Goal: Transaction & Acquisition: Purchase product/service

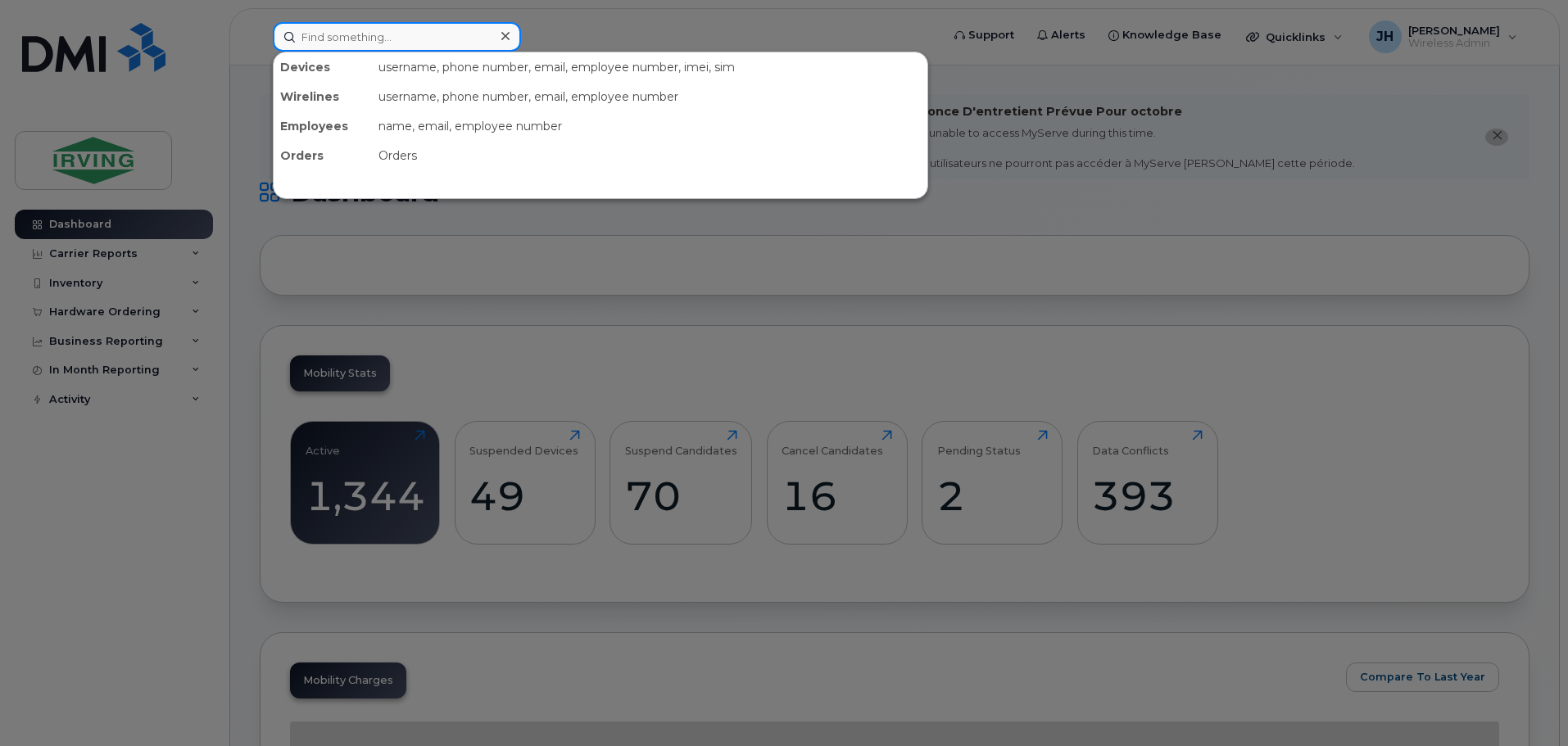
click at [415, 38] on input at bounding box center [397, 37] width 248 height 30
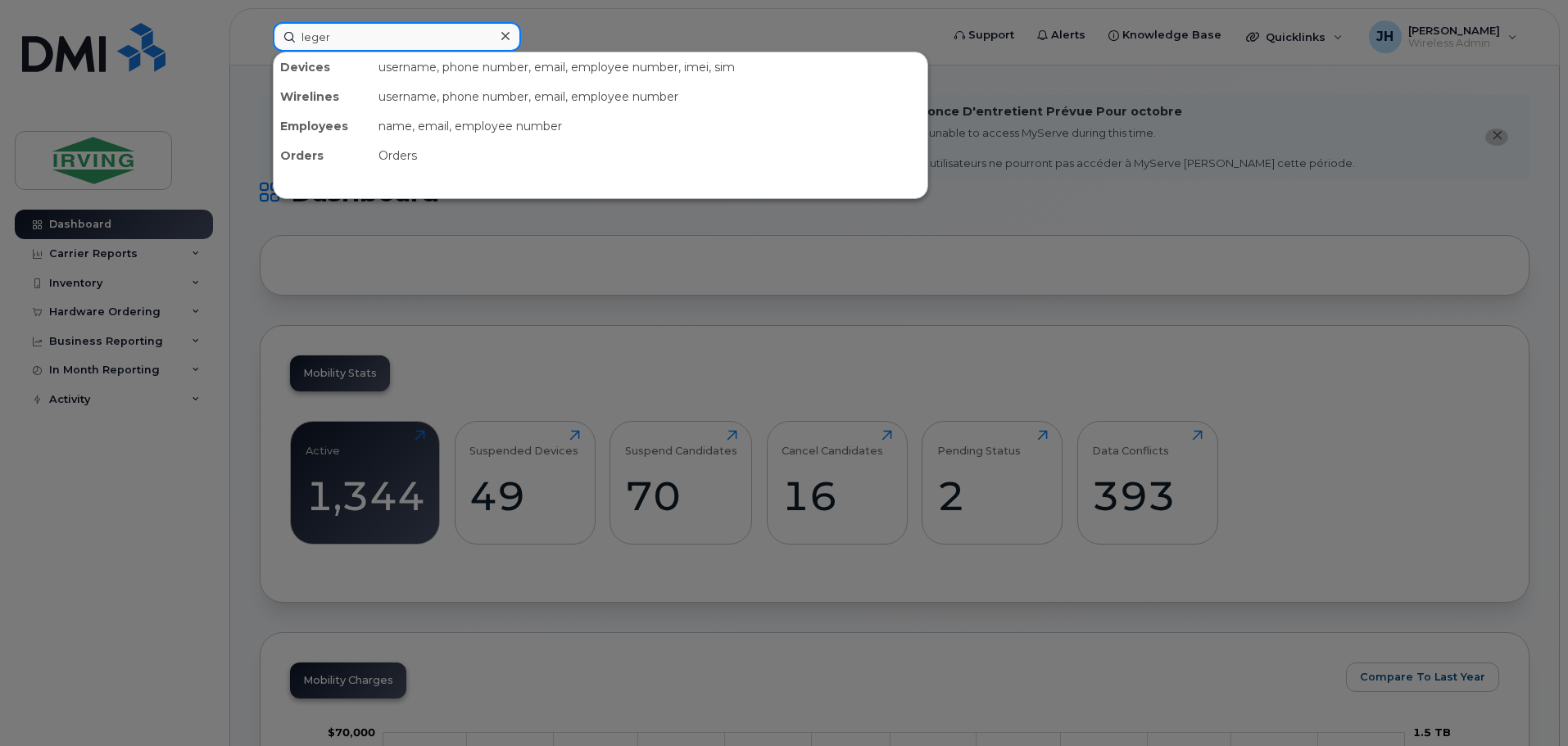
type input "leger"
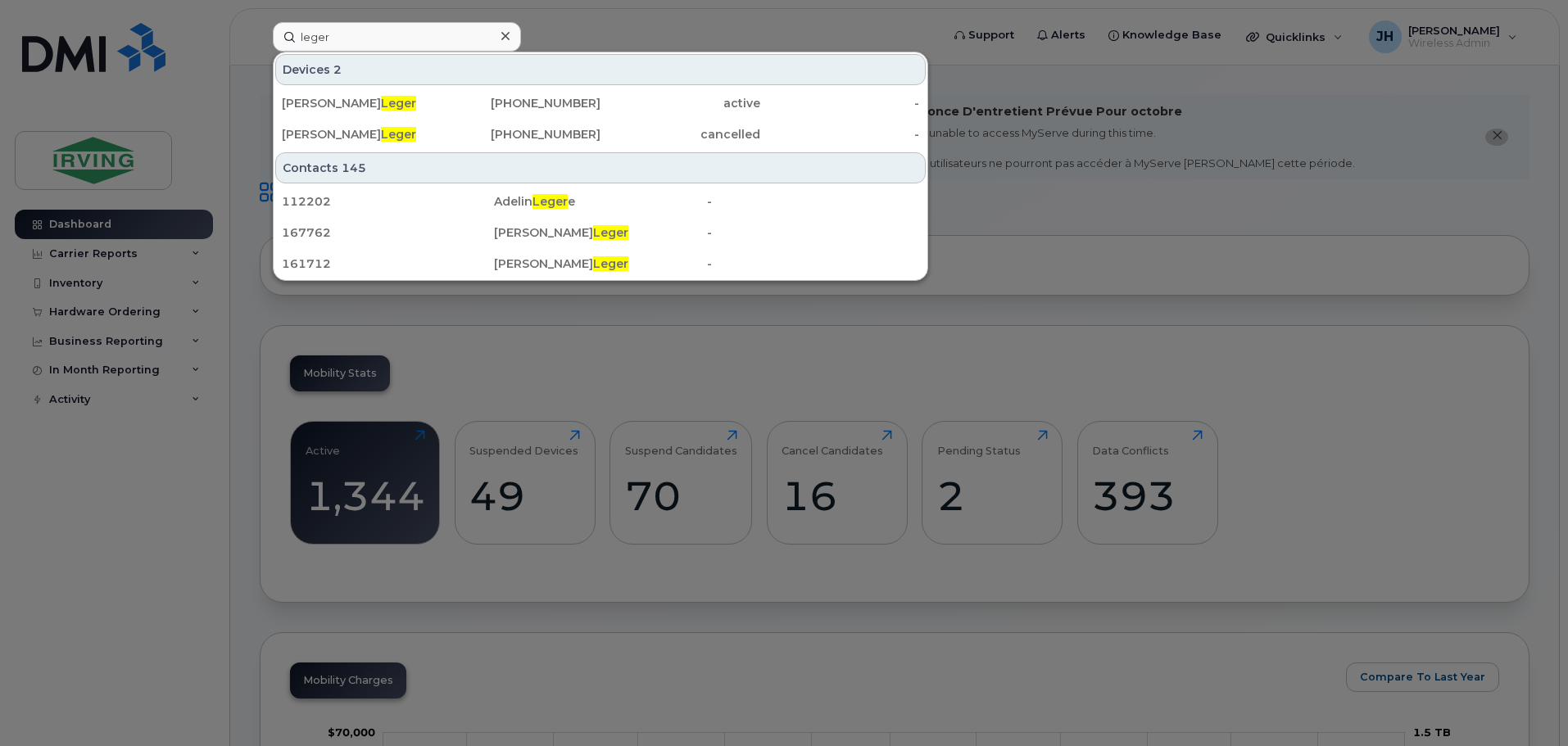
click at [191, 50] on div at bounding box center [784, 373] width 1568 height 746
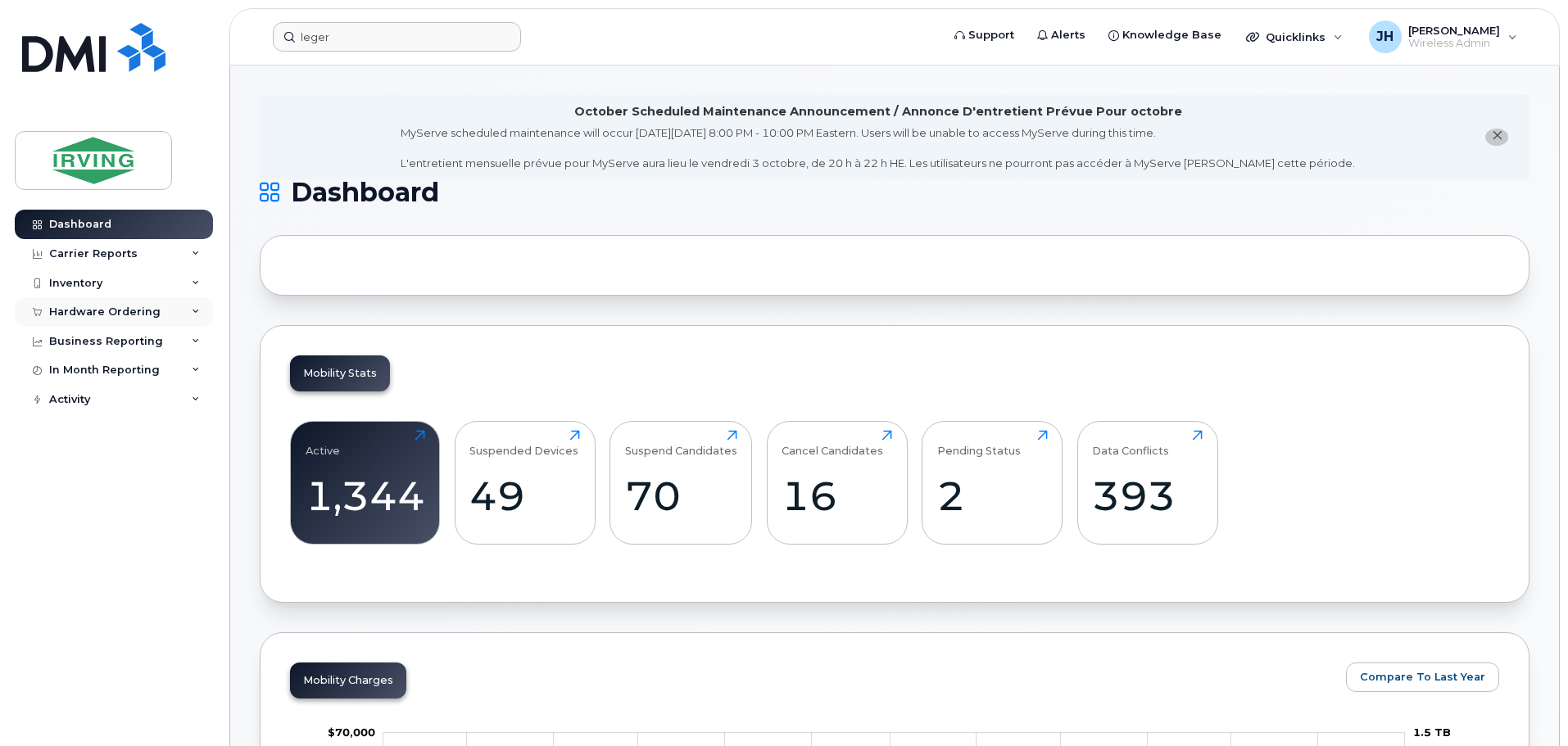
click at [118, 305] on div "Hardware Ordering" at bounding box center [114, 312] width 198 height 30
click at [87, 370] on div "Orders" at bounding box center [77, 373] width 41 height 14
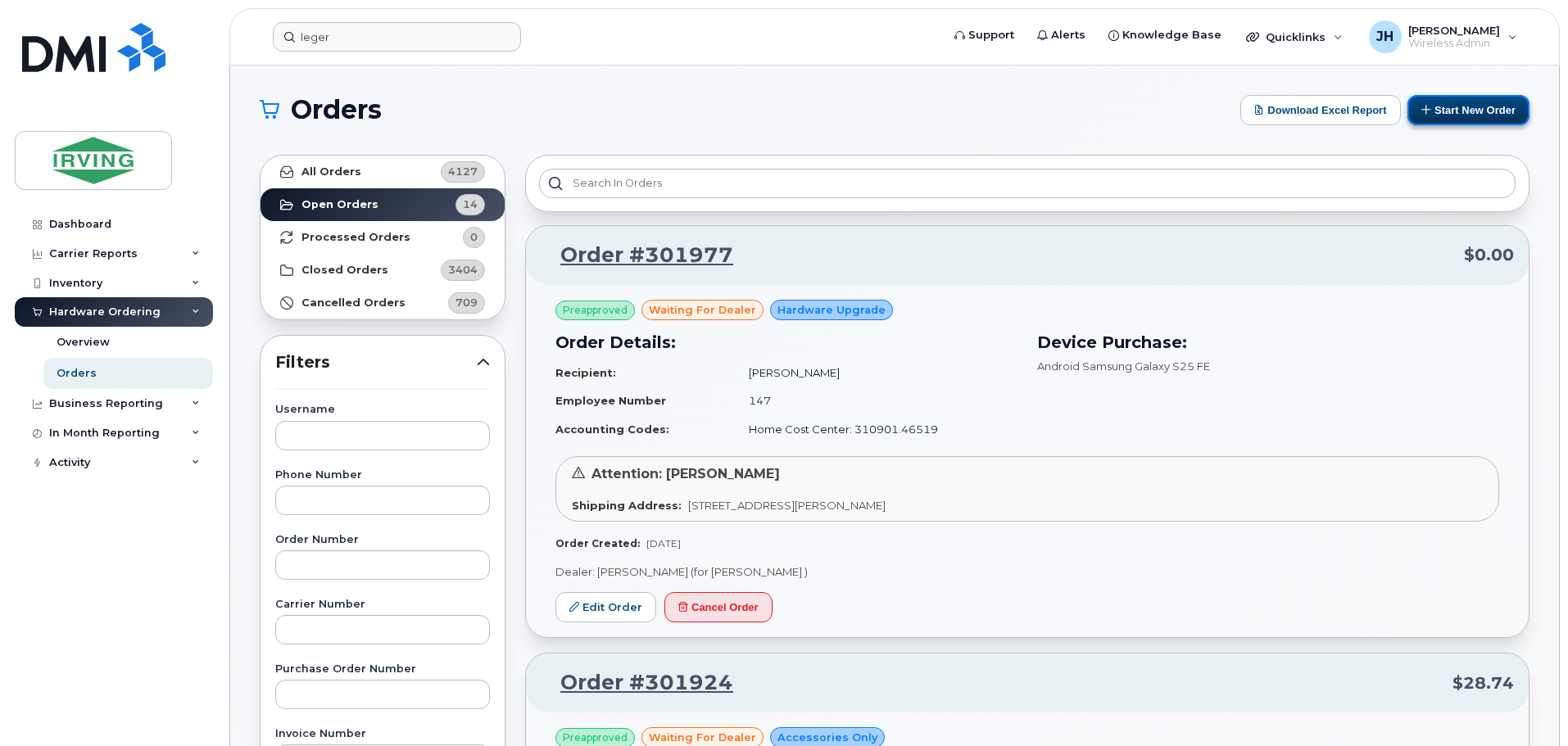
click at [1467, 105] on button "Start New Order" at bounding box center [1467, 110] width 122 height 31
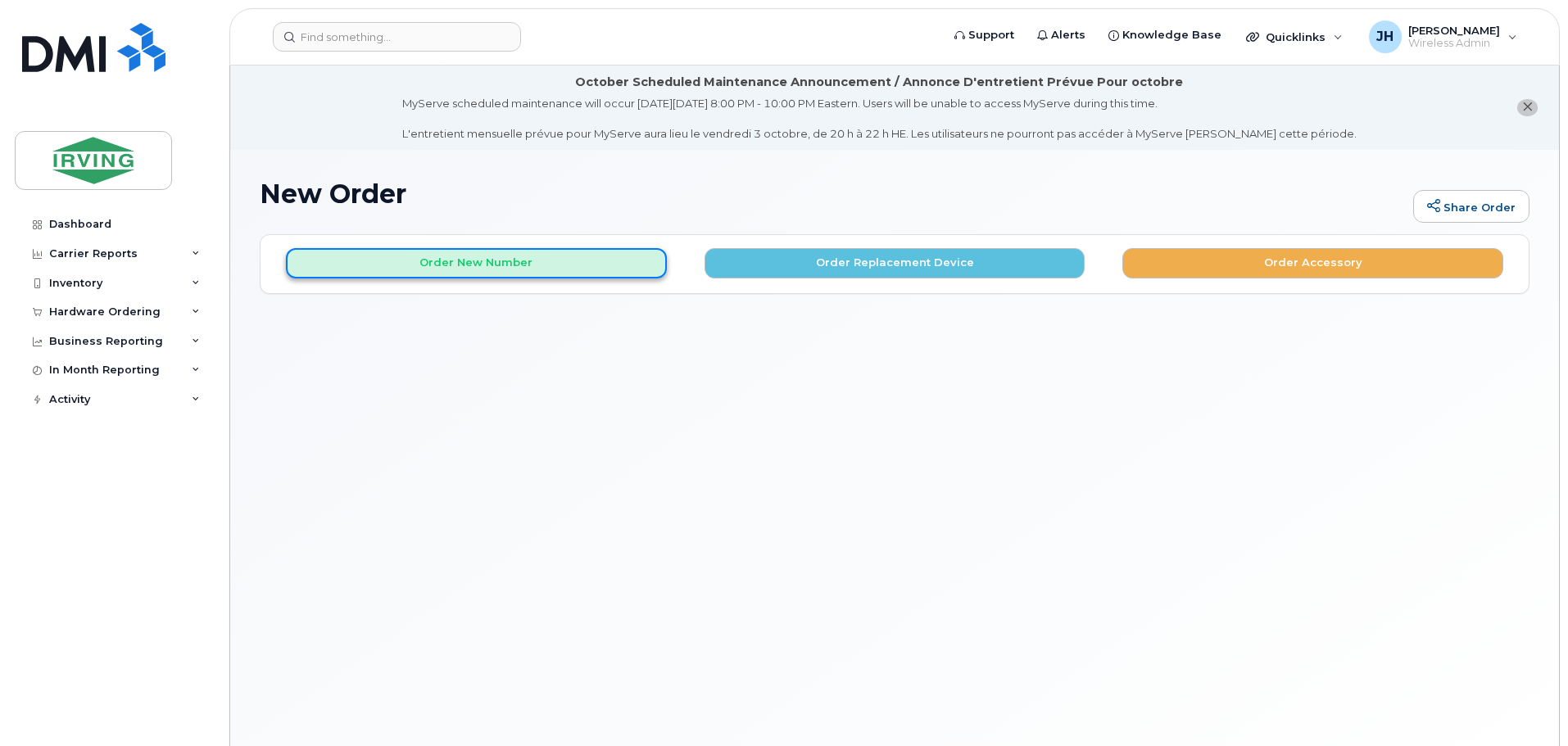
click at [516, 259] on button "Order New Number" at bounding box center [476, 263] width 381 height 31
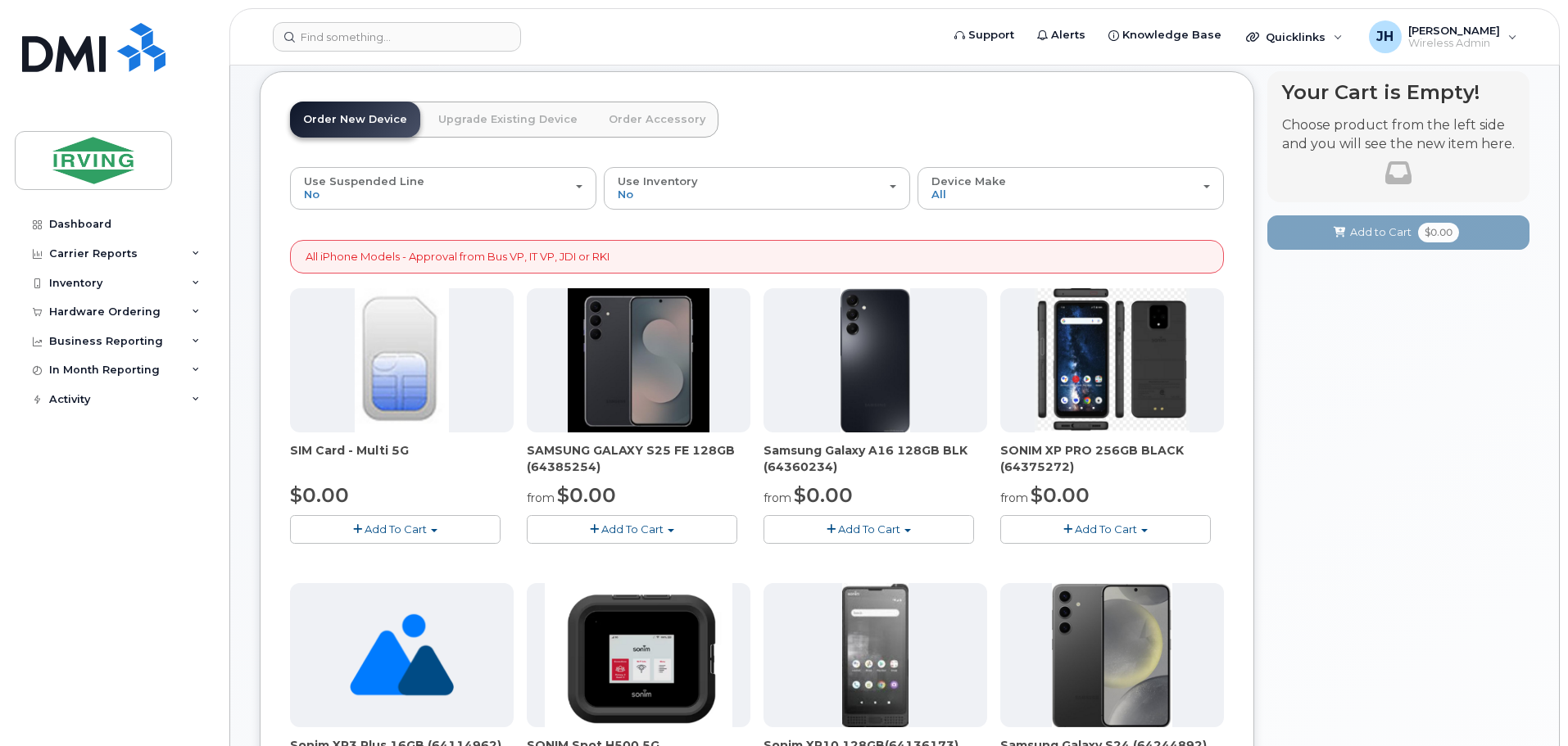
scroll to position [164, 0]
click at [615, 525] on span "Add To Cart" at bounding box center [632, 528] width 62 height 14
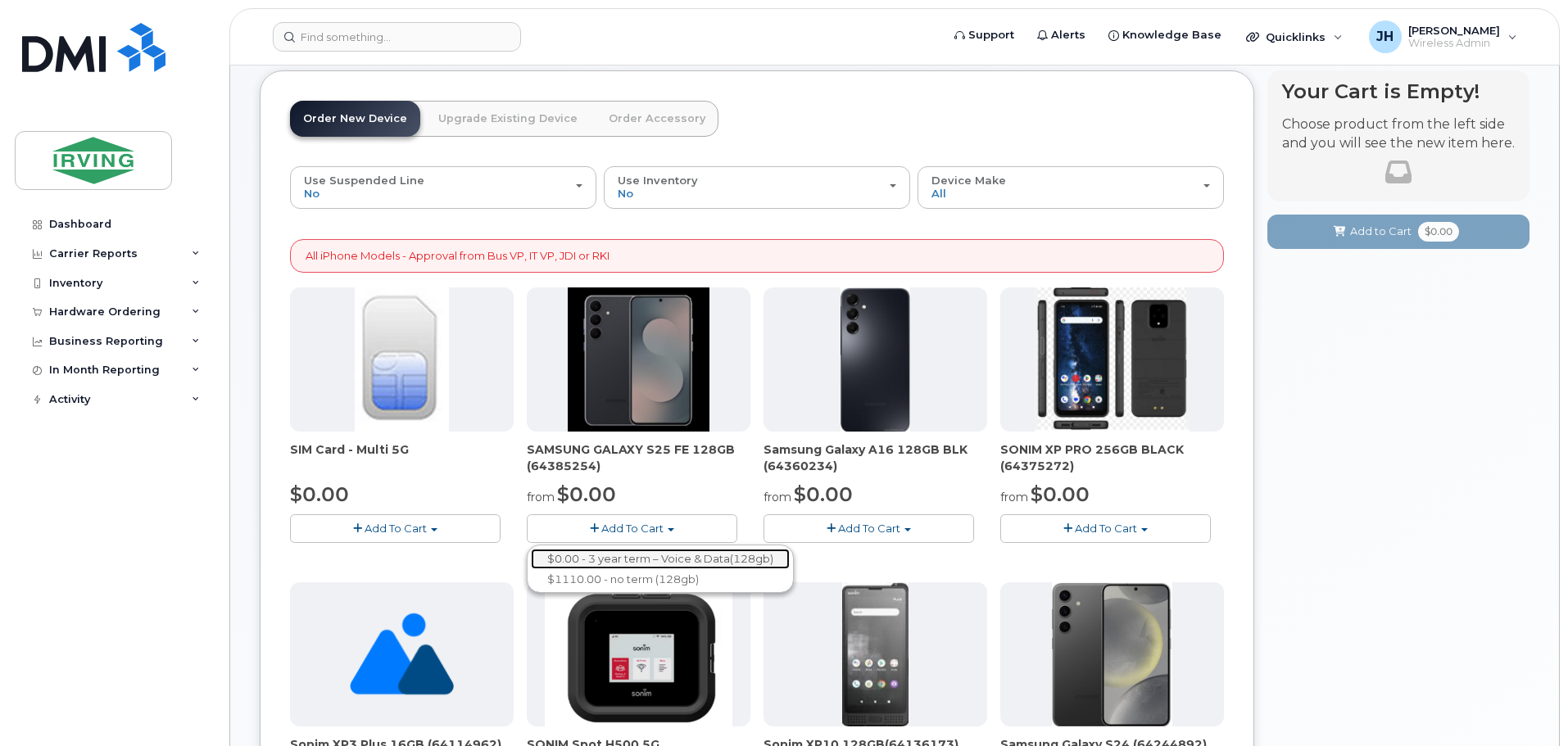
click at [625, 558] on link "$0.00 - 3 year term – Voice & Data(128gb)" at bounding box center [660, 559] width 259 height 21
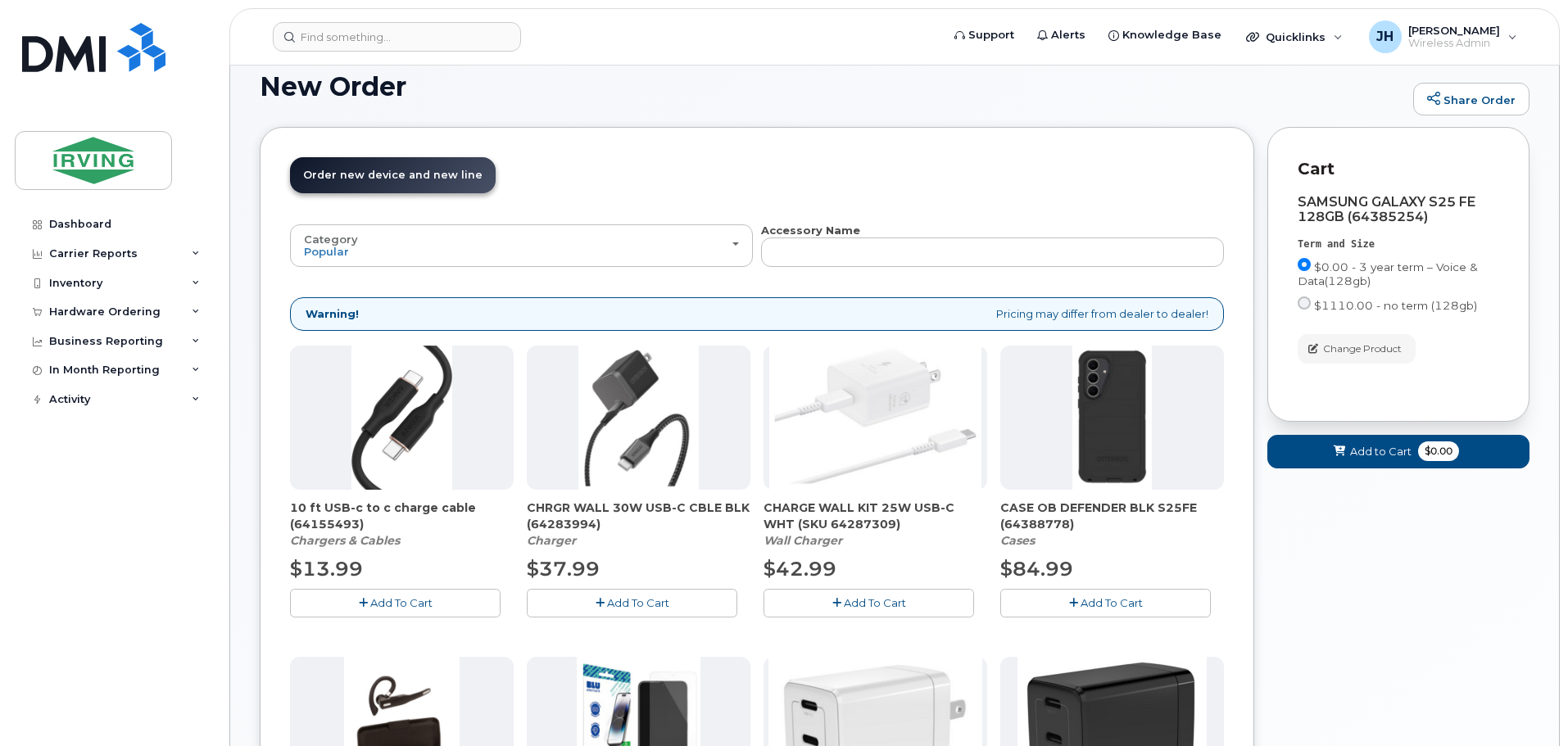
scroll to position [93, 0]
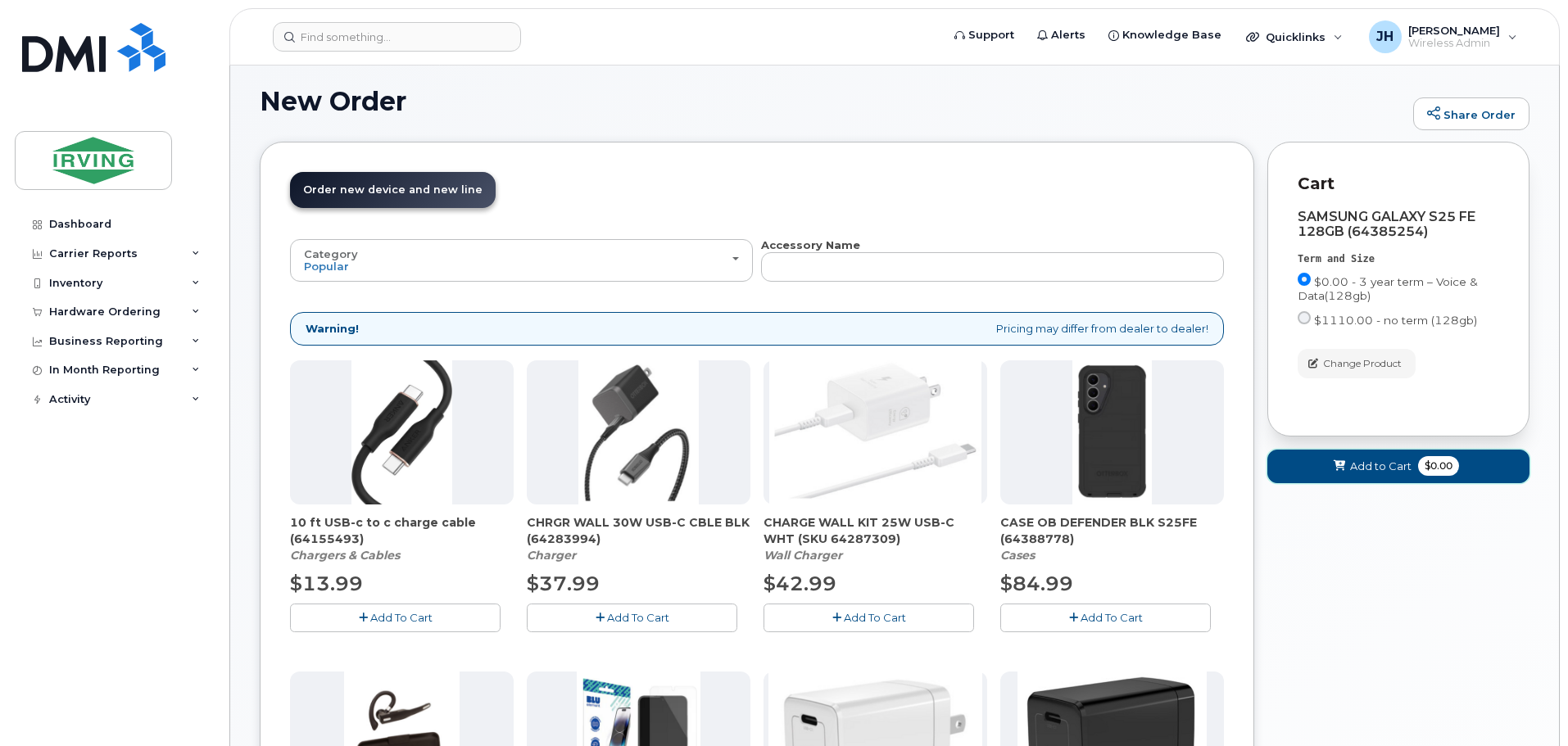
click at [1367, 459] on span "Add to Cart" at bounding box center [1381, 466] width 61 height 15
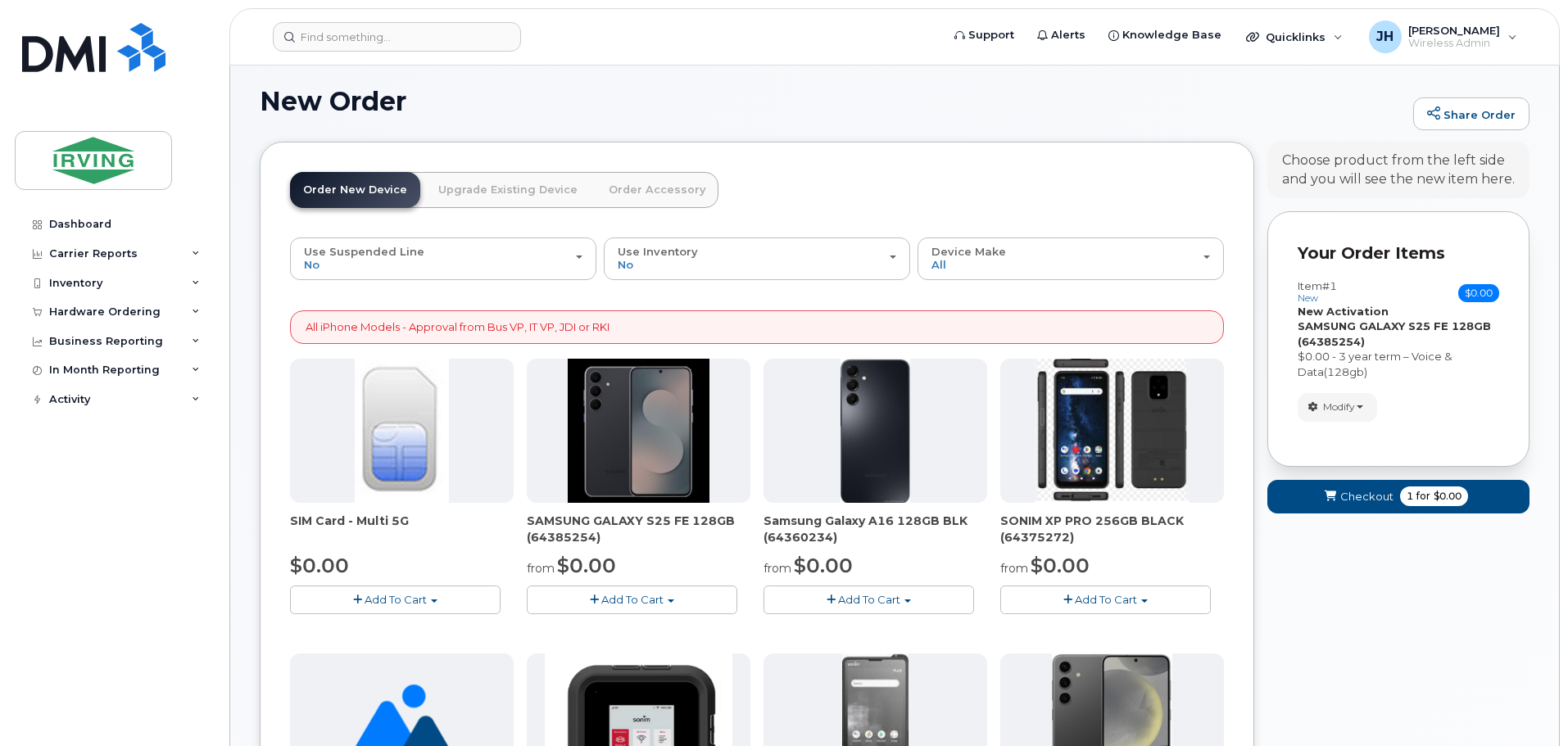
click at [648, 189] on link "Order Accessory" at bounding box center [657, 190] width 123 height 36
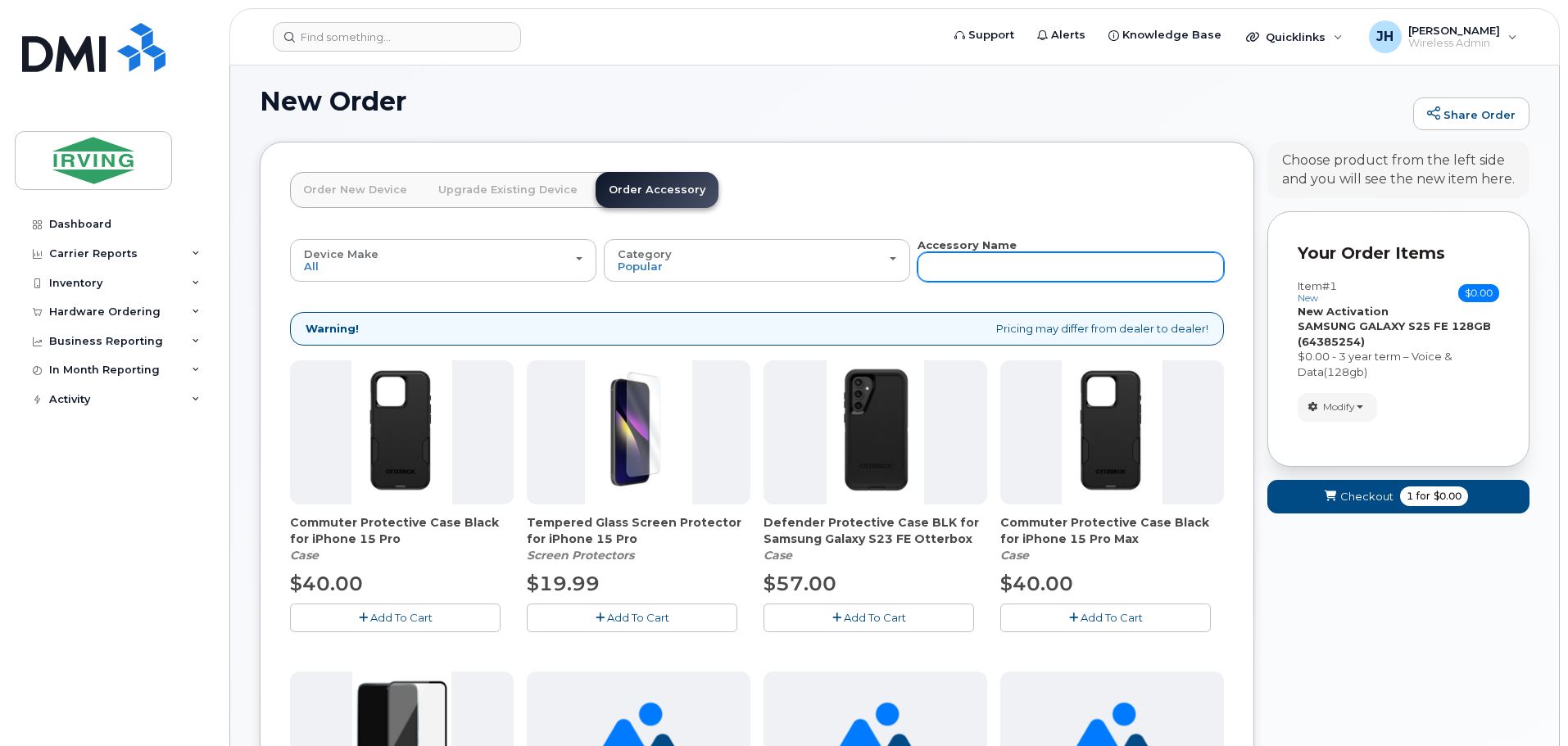
click at [956, 268] on input "text" at bounding box center [1071, 267] width 306 height 30
type input "charger"
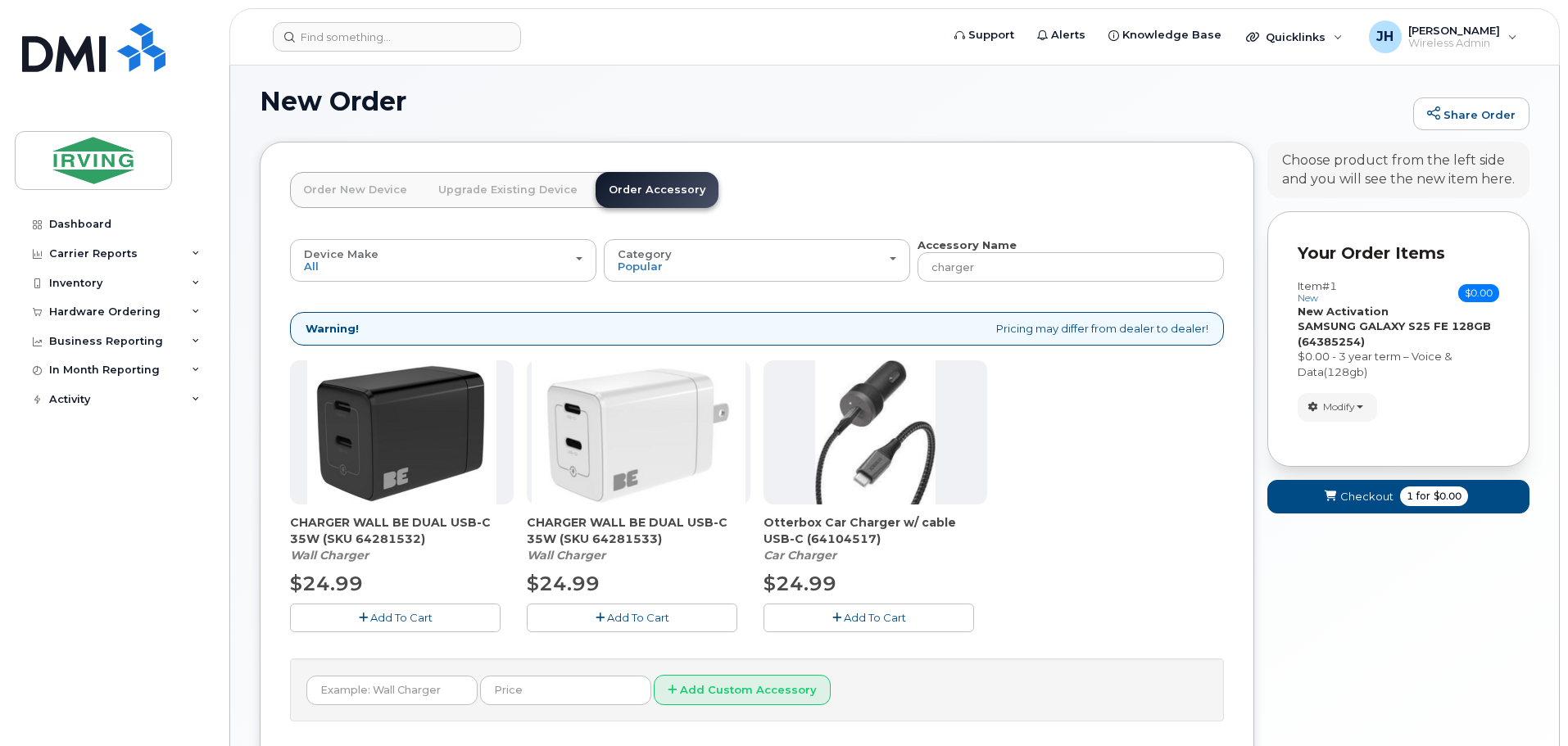
click at [418, 617] on span "Add To Cart" at bounding box center [401, 617] width 62 height 14
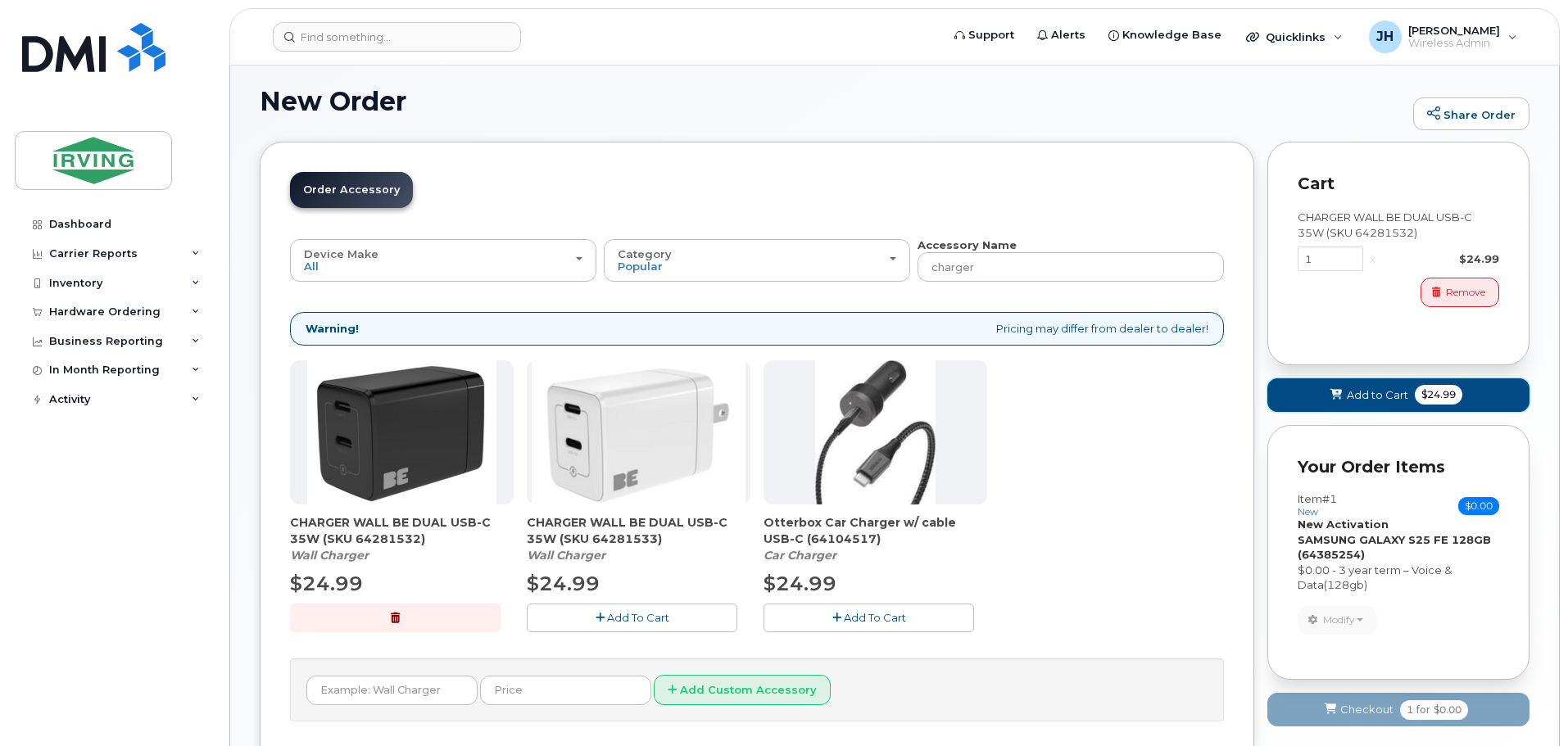
click at [1375, 392] on span "Add to Cart" at bounding box center [1377, 395] width 61 height 15
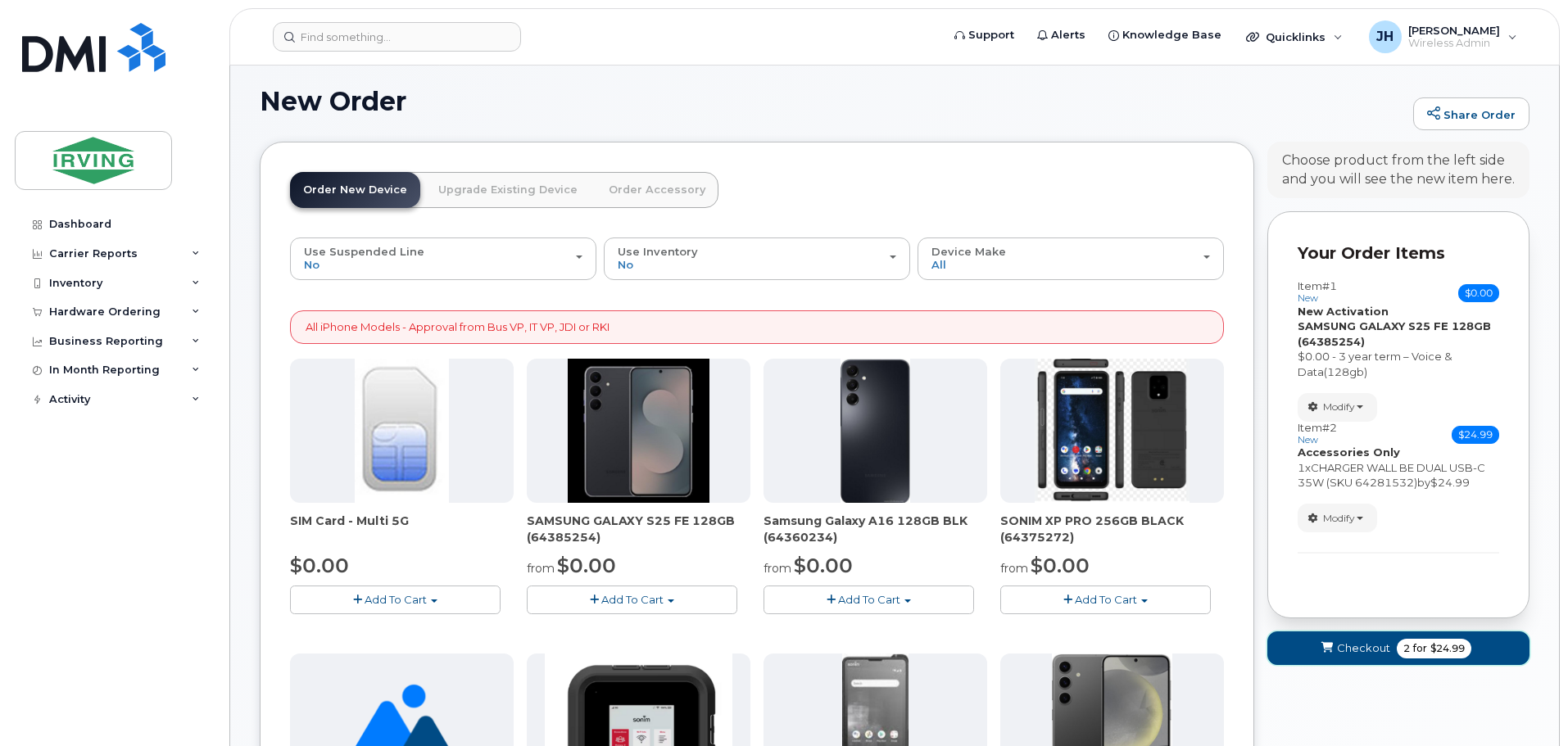
click at [1352, 650] on span "Checkout" at bounding box center [1363, 648] width 53 height 15
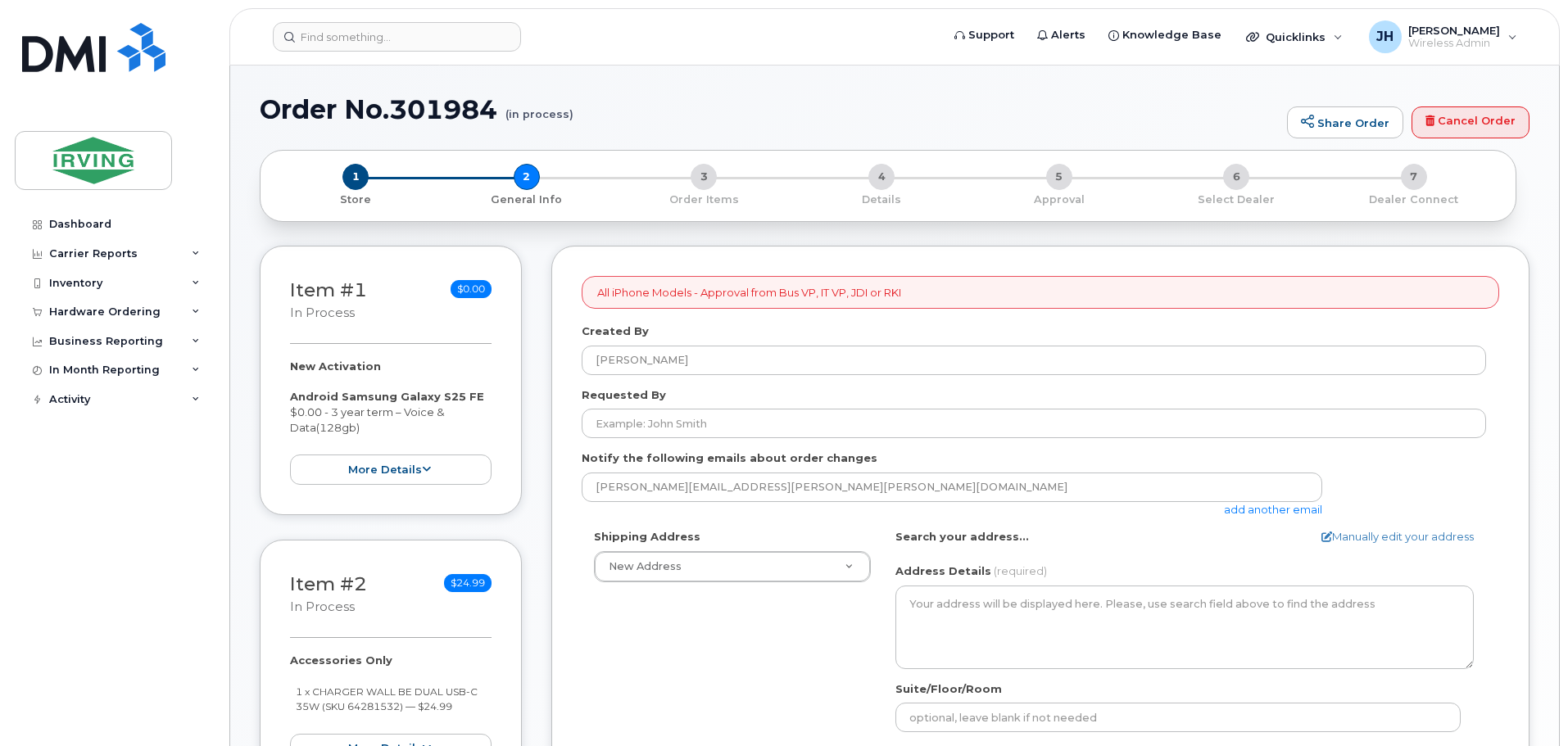
select select
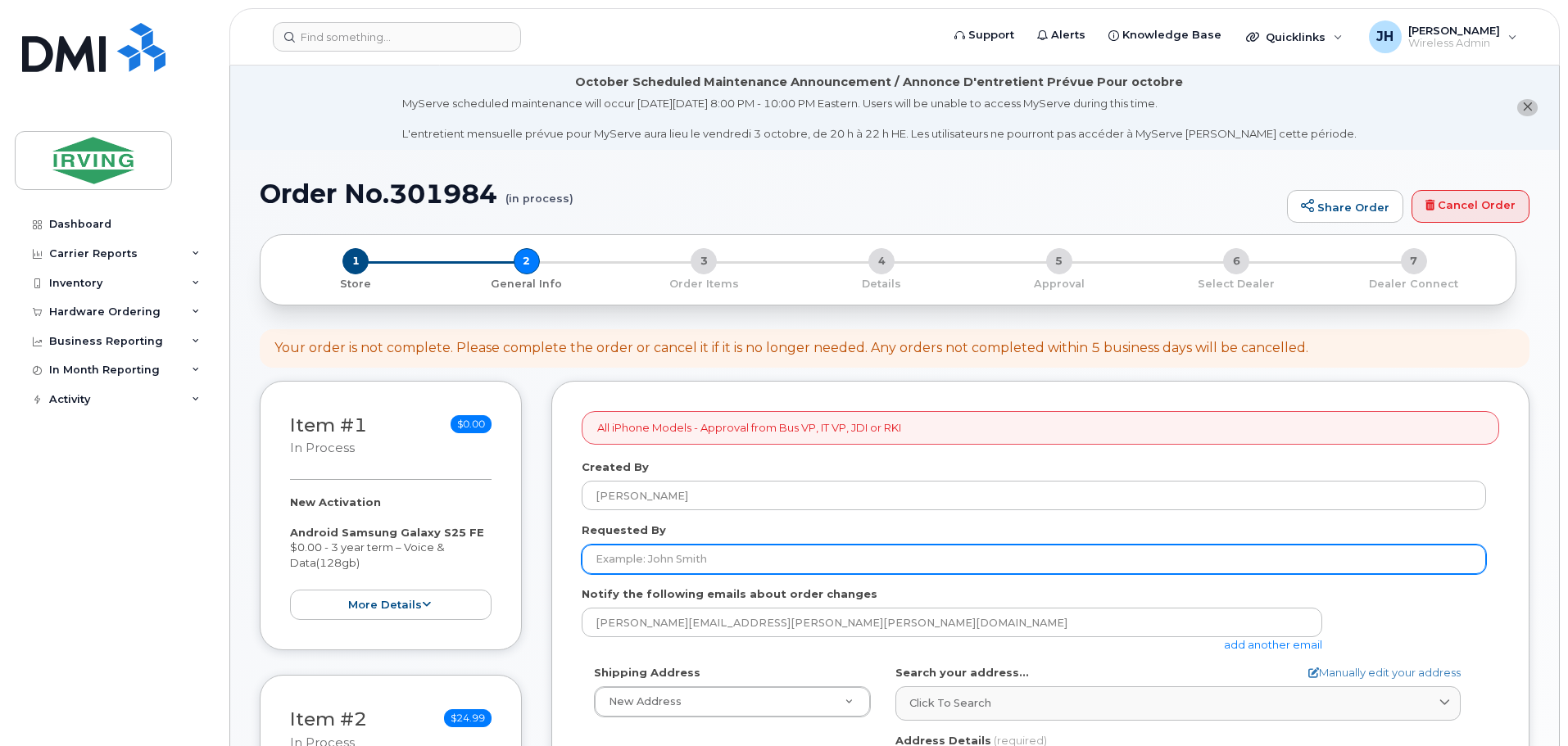
click at [623, 561] on input "Requested By" at bounding box center [1033, 559] width 904 height 30
type input "[PERSON_NAME]"
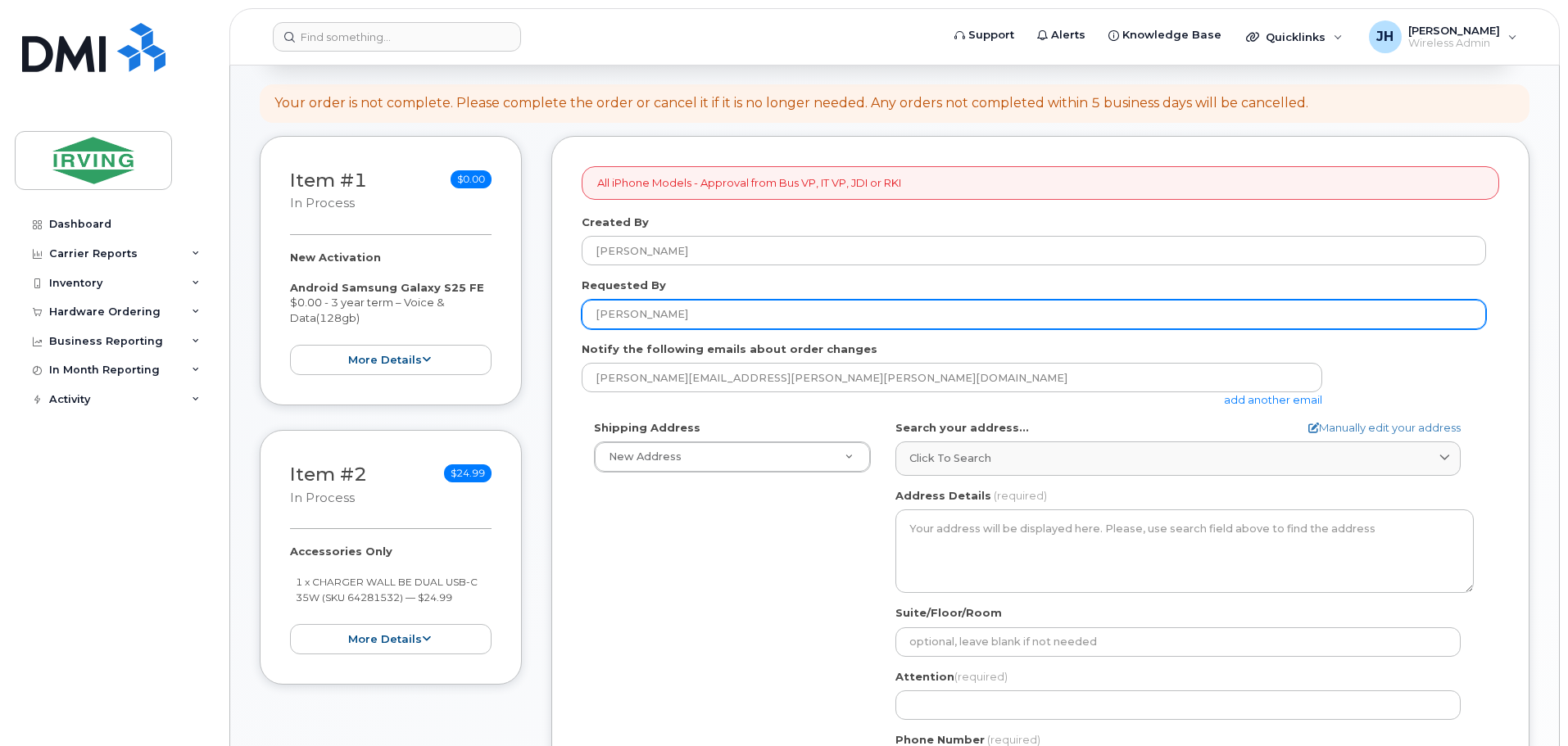
scroll to position [246, 0]
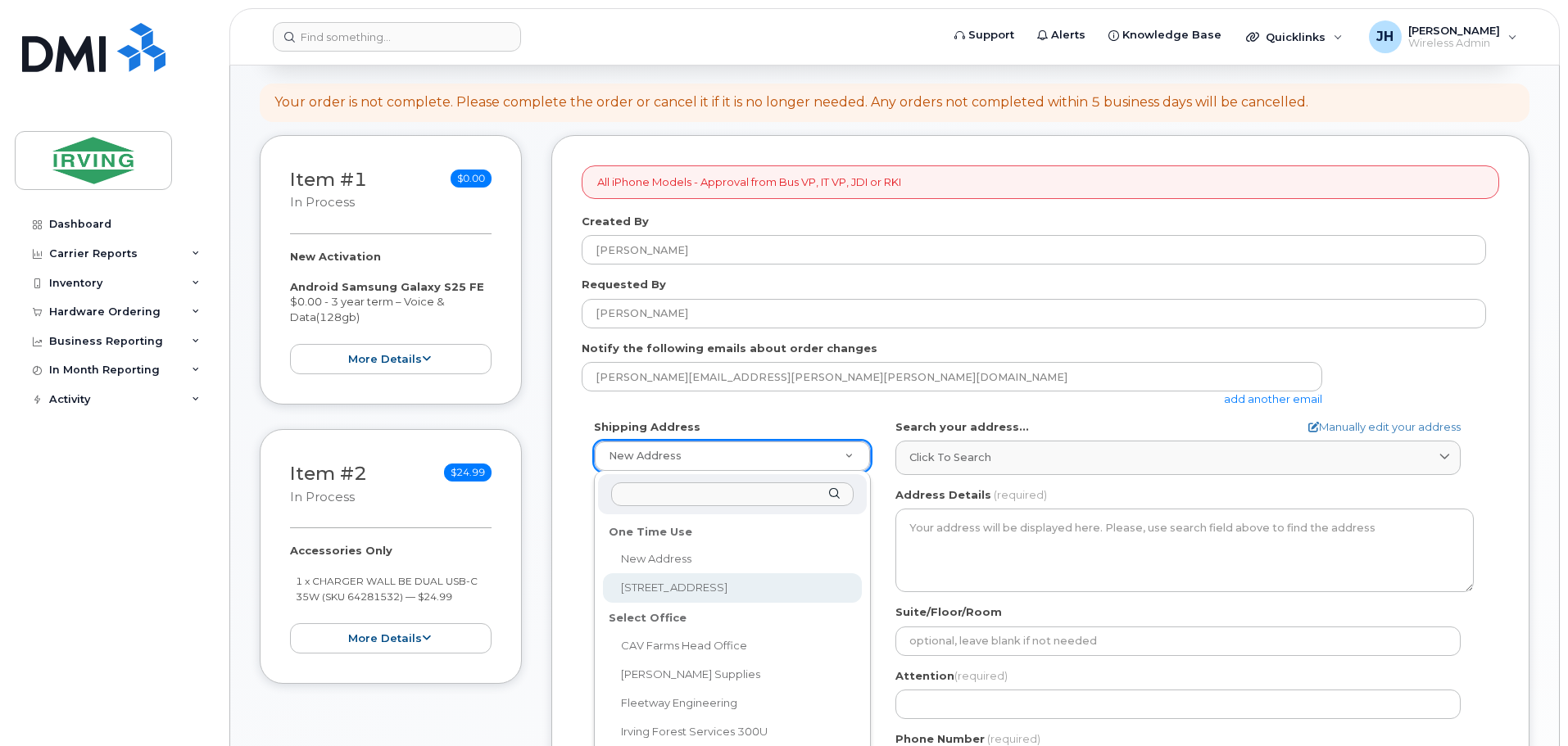
select select "300 Union St"
type textarea "300 Union St SAINT JOHN NB E2L 4Z2 CANADA"
type input "9th floor"
type input "[PERSON_NAME]"
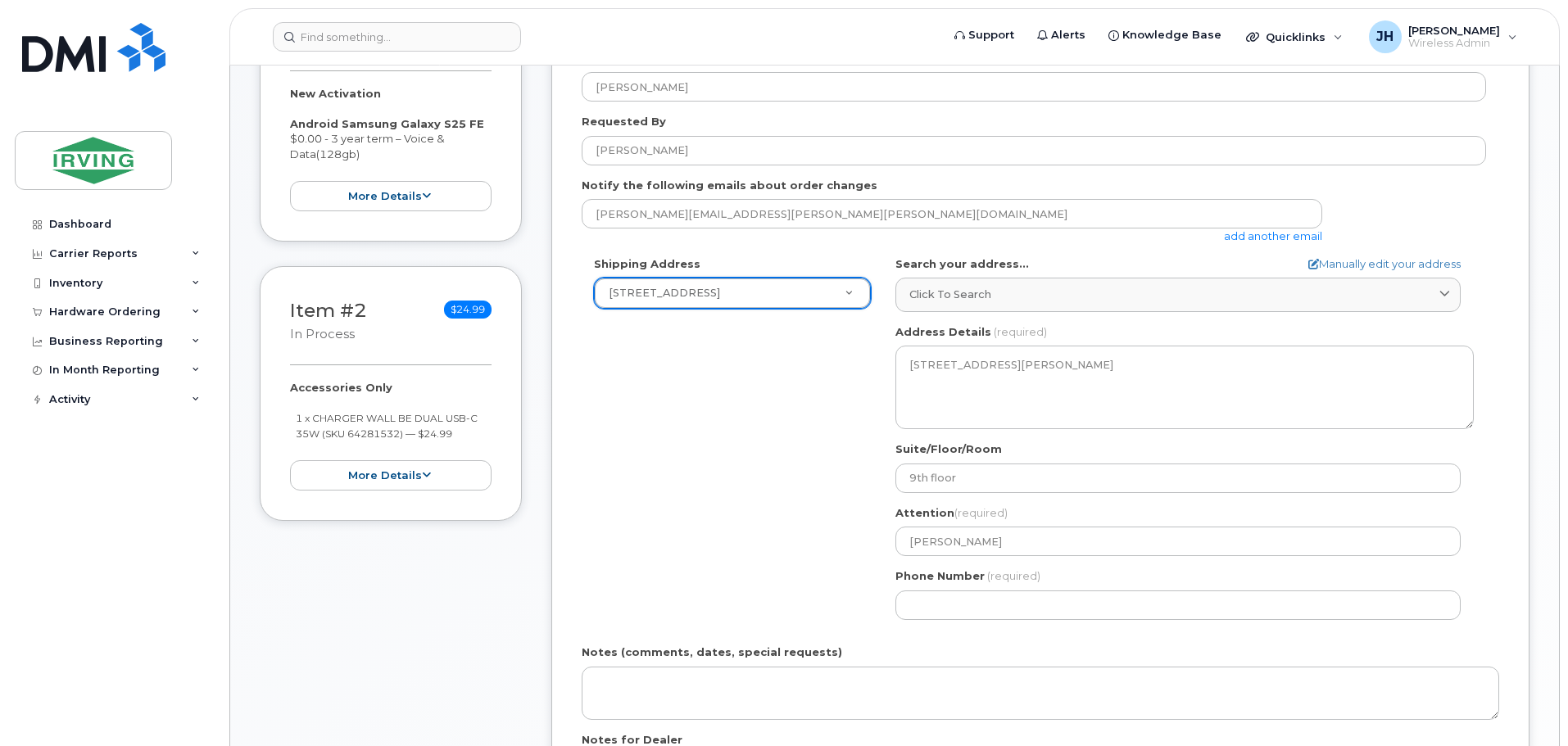
scroll to position [409, 0]
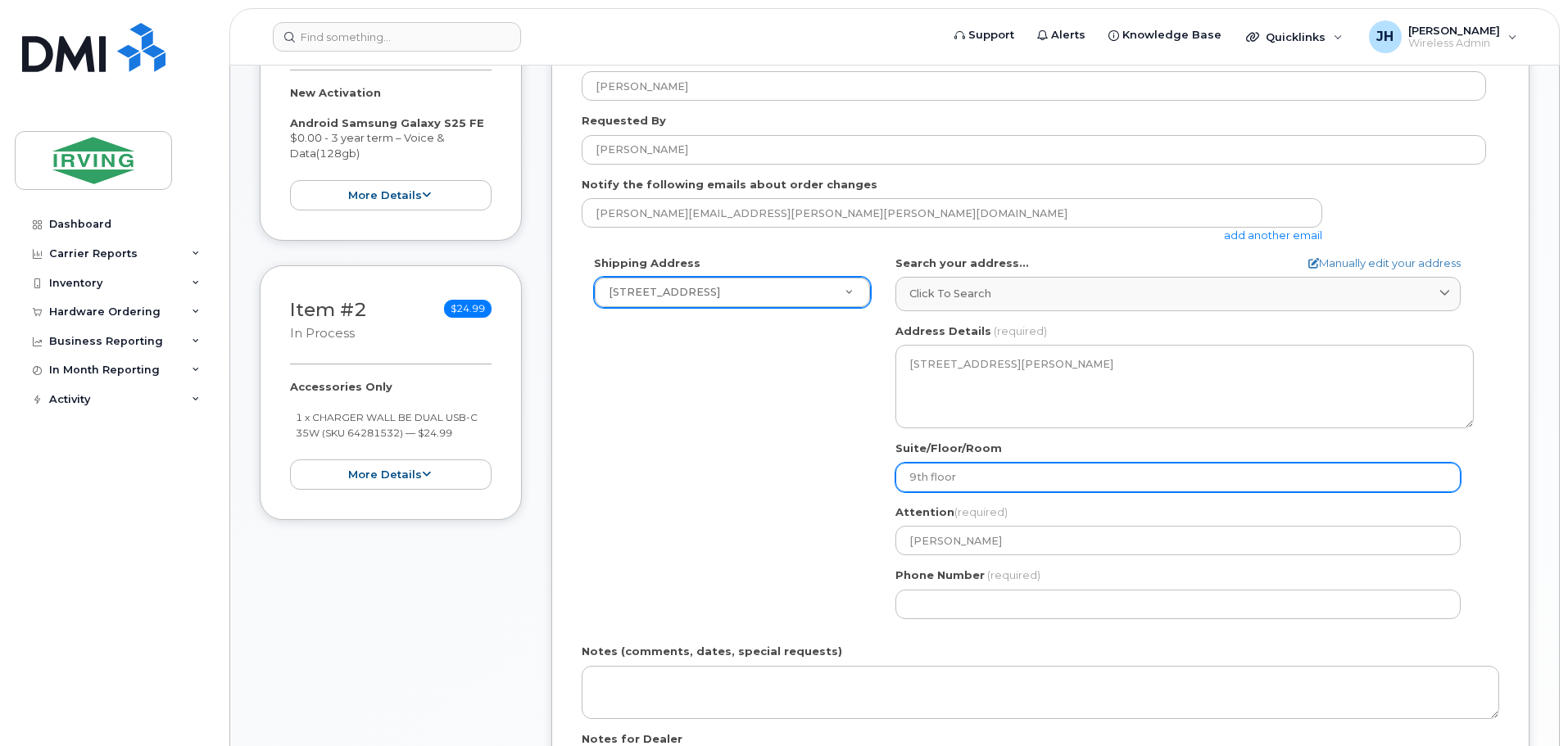
click at [912, 477] on input "9th floor" at bounding box center [1177, 477] width 565 height 30
select select
type input "th floor"
select select
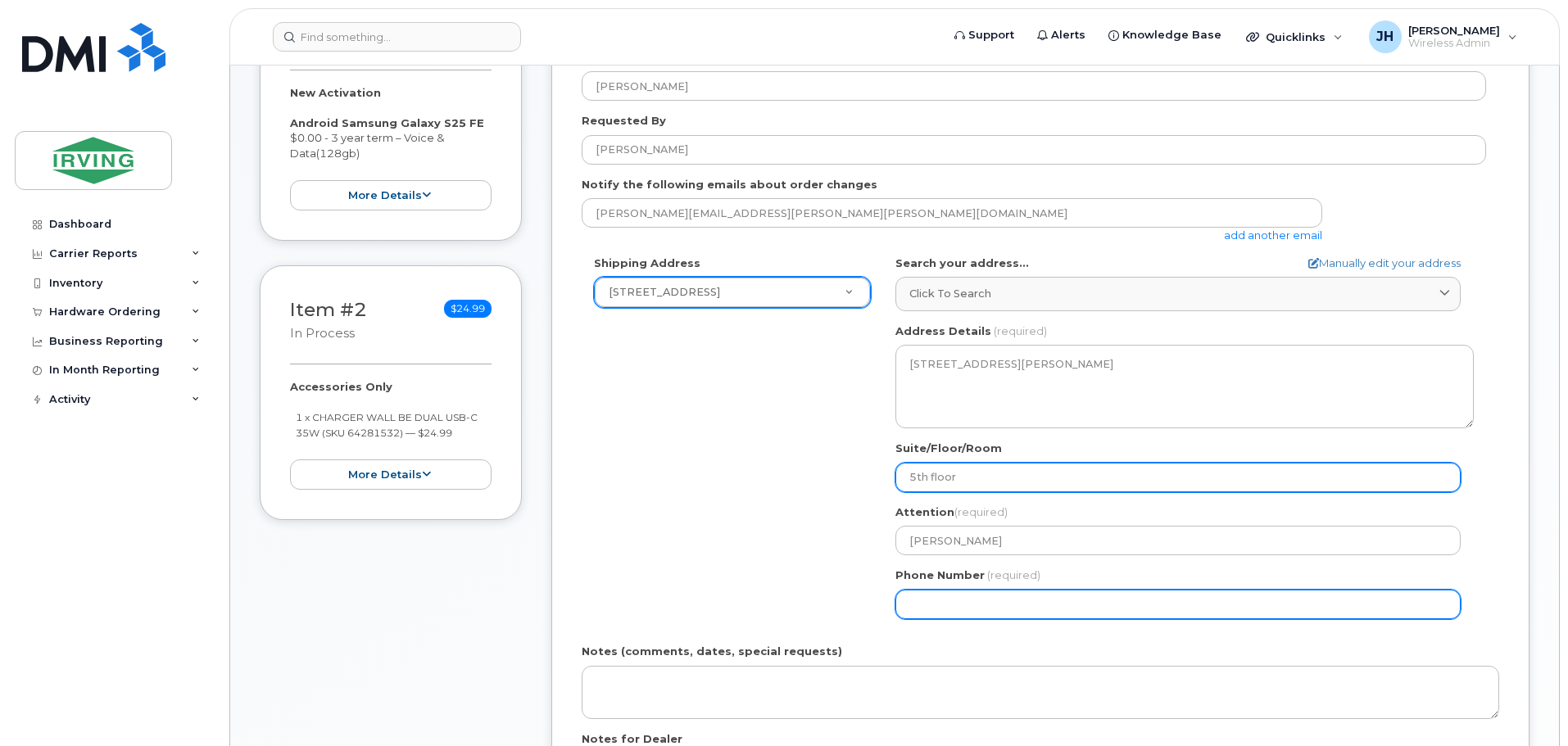
type input "5th floor"
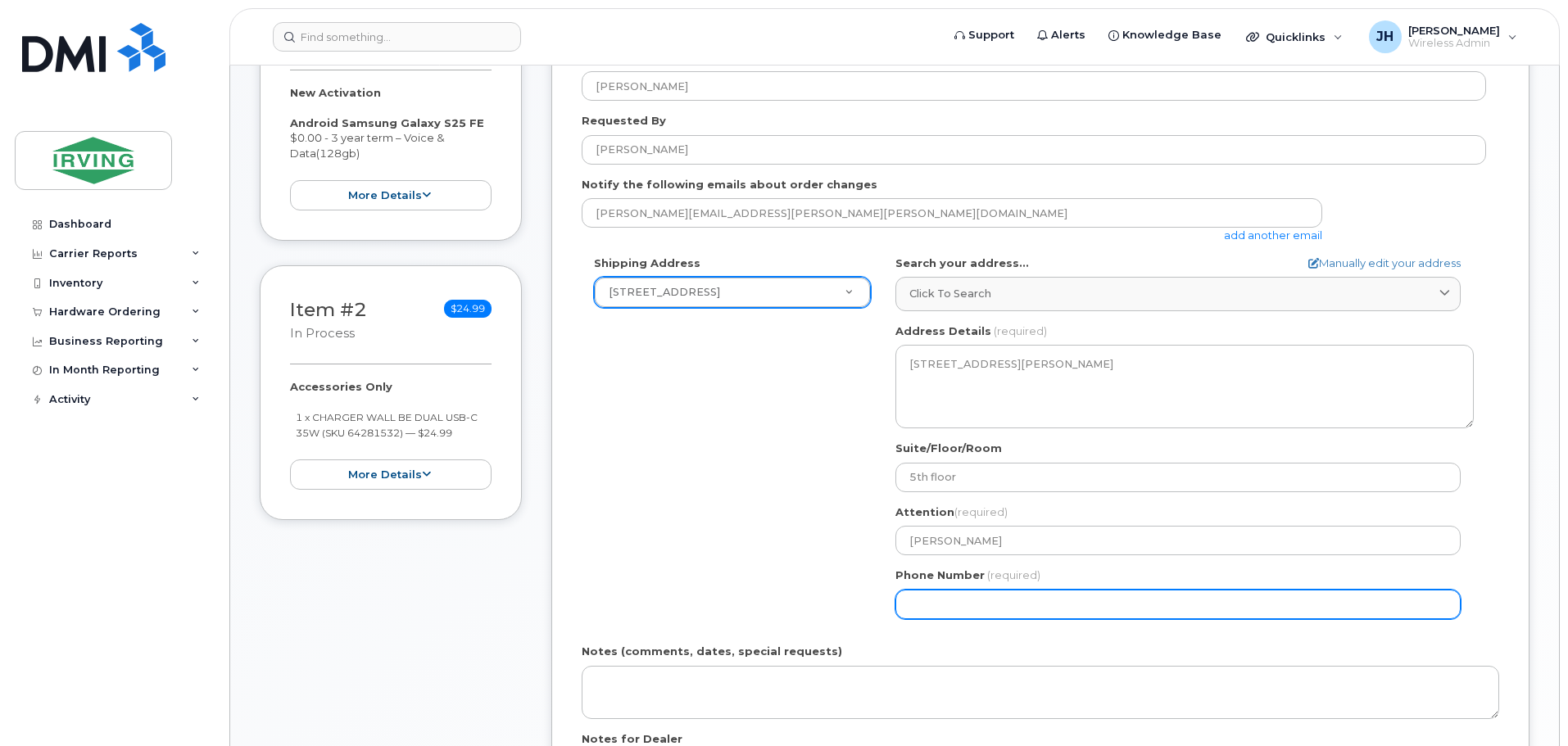
drag, startPoint x: 948, startPoint y: 606, endPoint x: 970, endPoint y: 520, distance: 88.8
click at [951, 595] on input "Phone Number" at bounding box center [1177, 604] width 565 height 30
type input "503633377"
select select
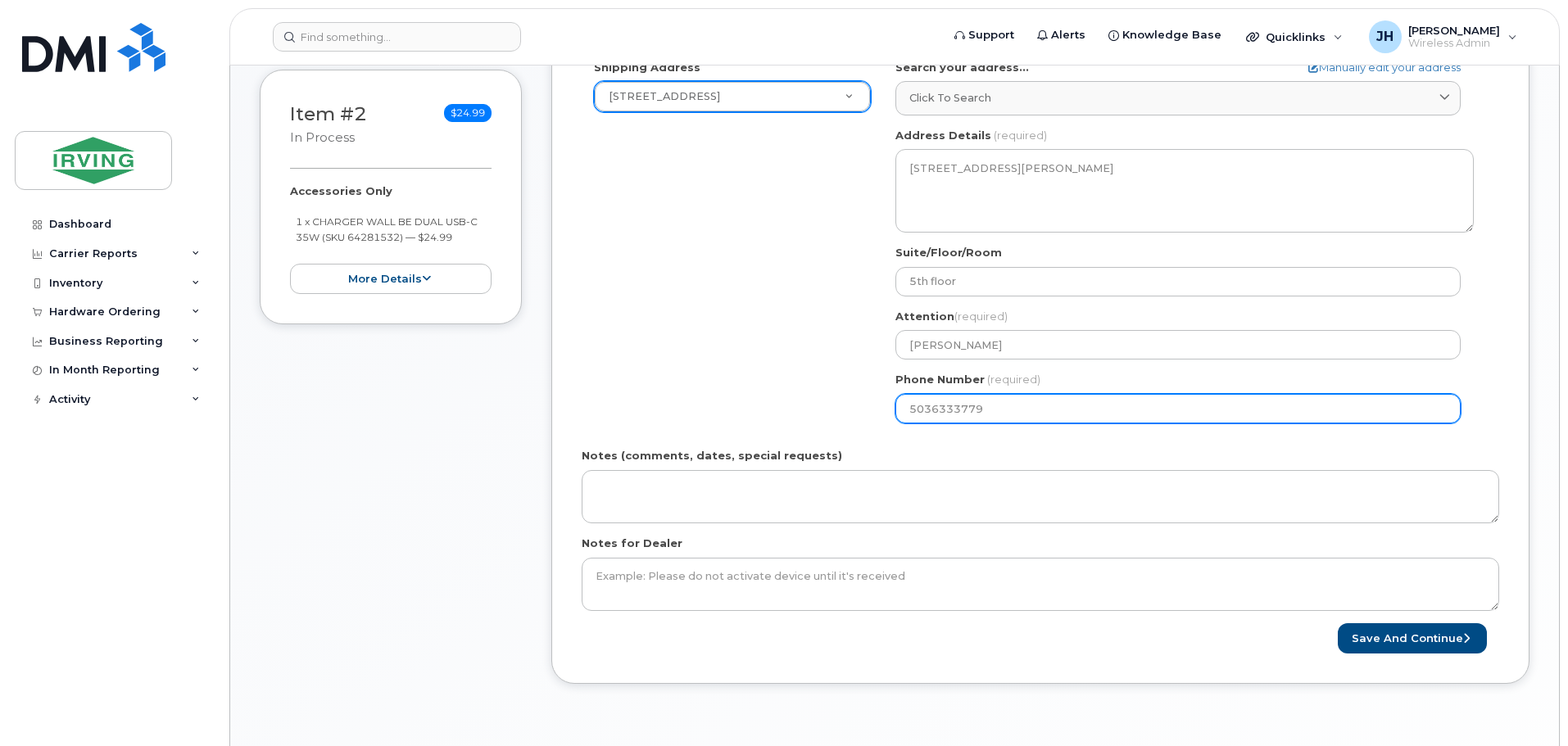
scroll to position [819, 0]
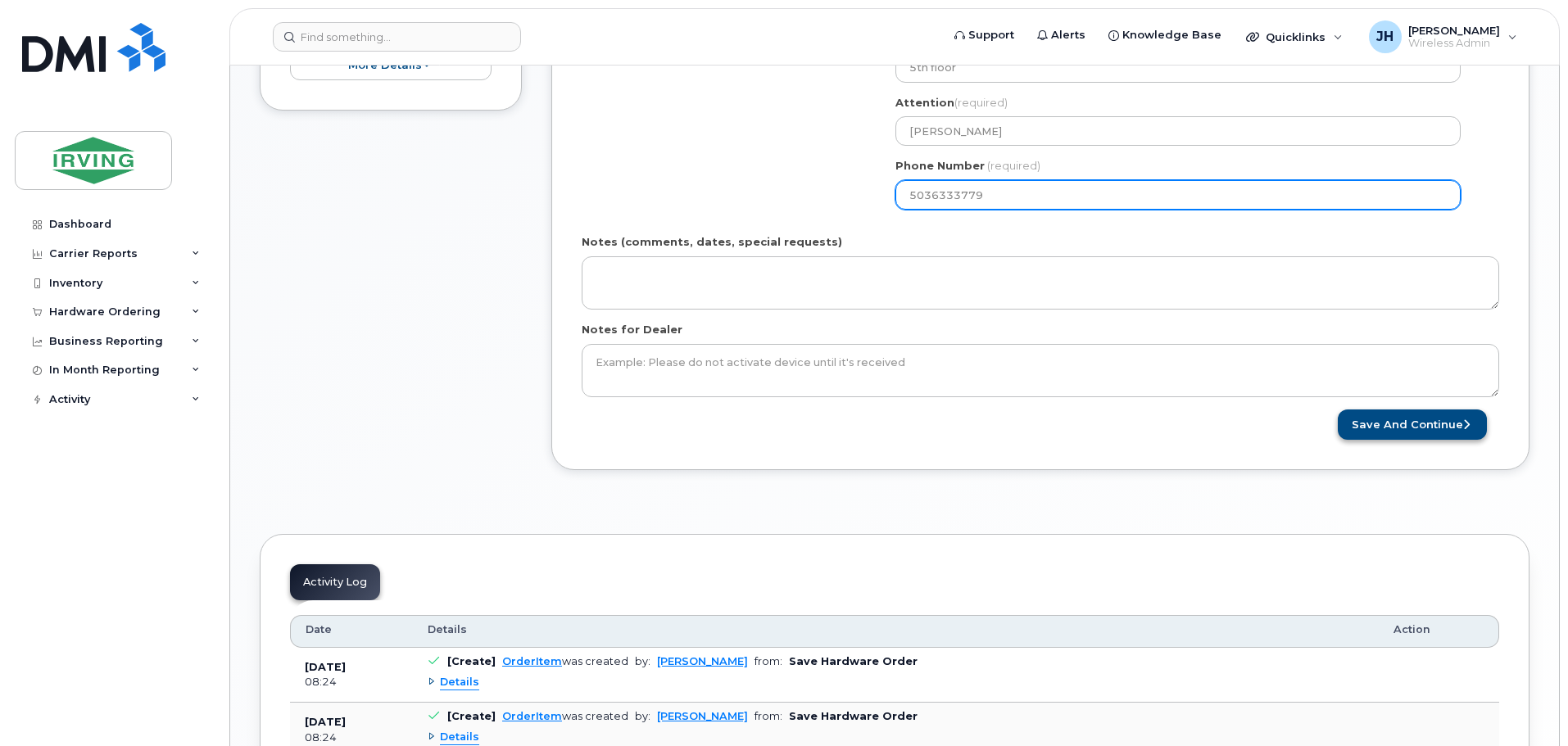
type input "5036333779"
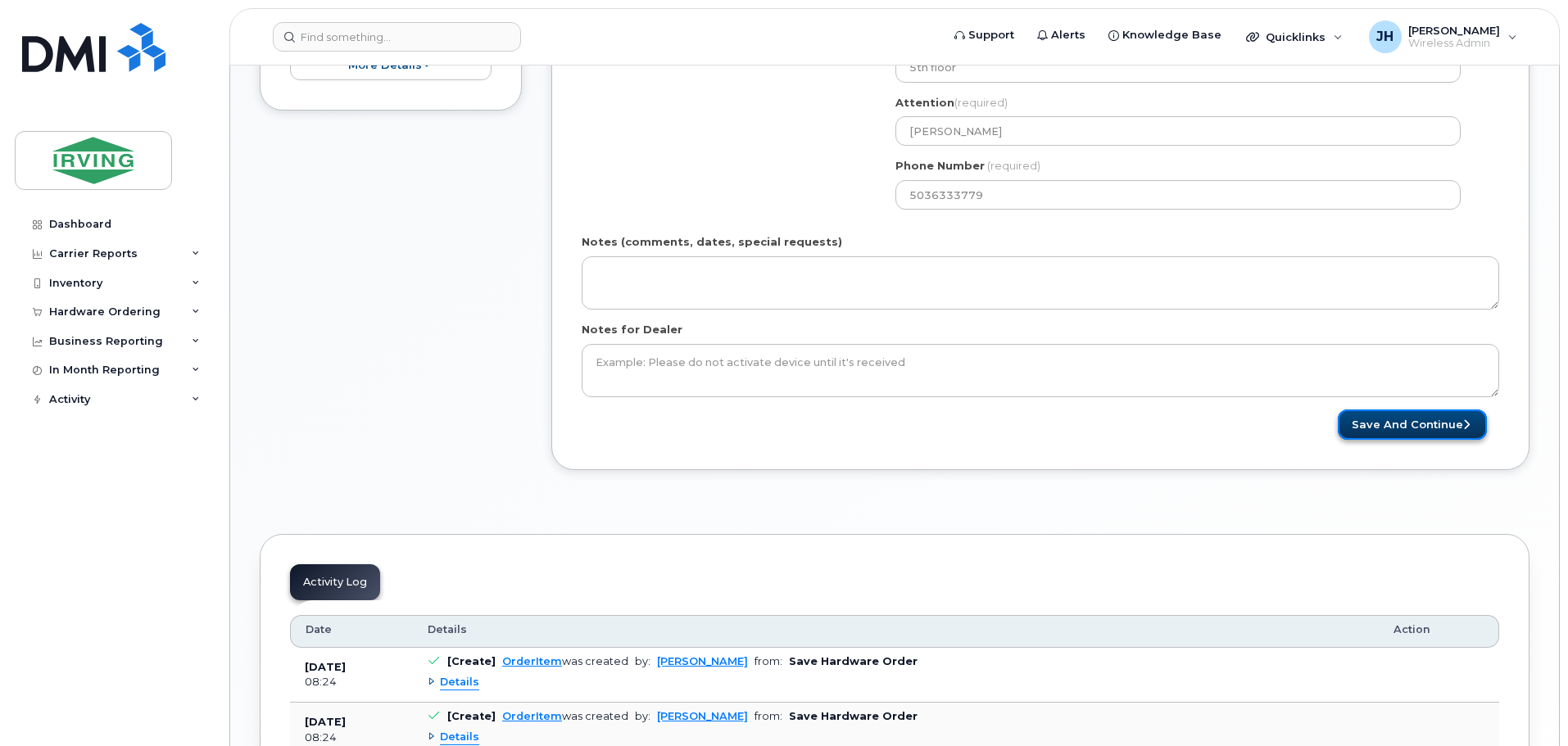
click at [1417, 426] on button "Save and Continue" at bounding box center [1411, 424] width 149 height 31
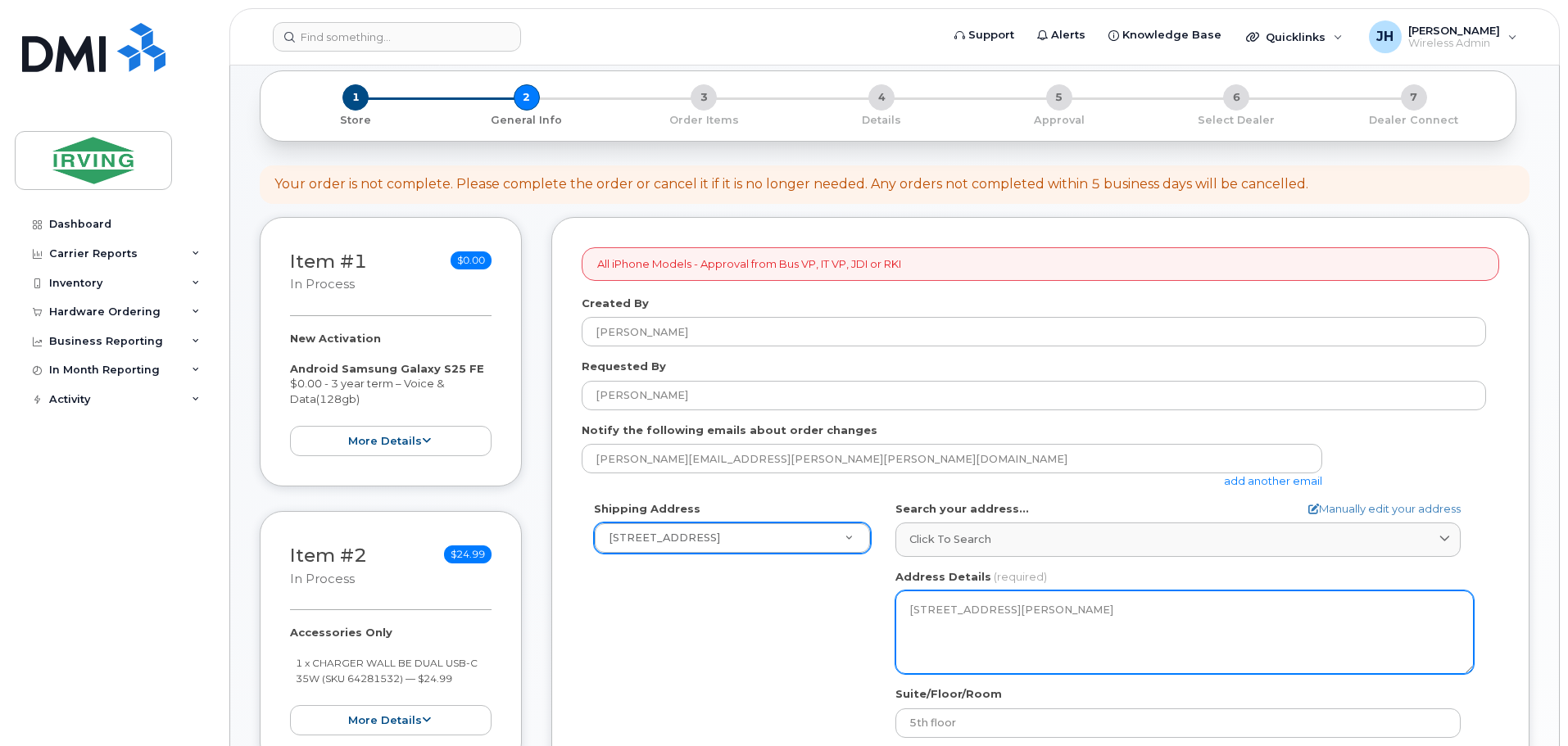
scroll to position [246, 0]
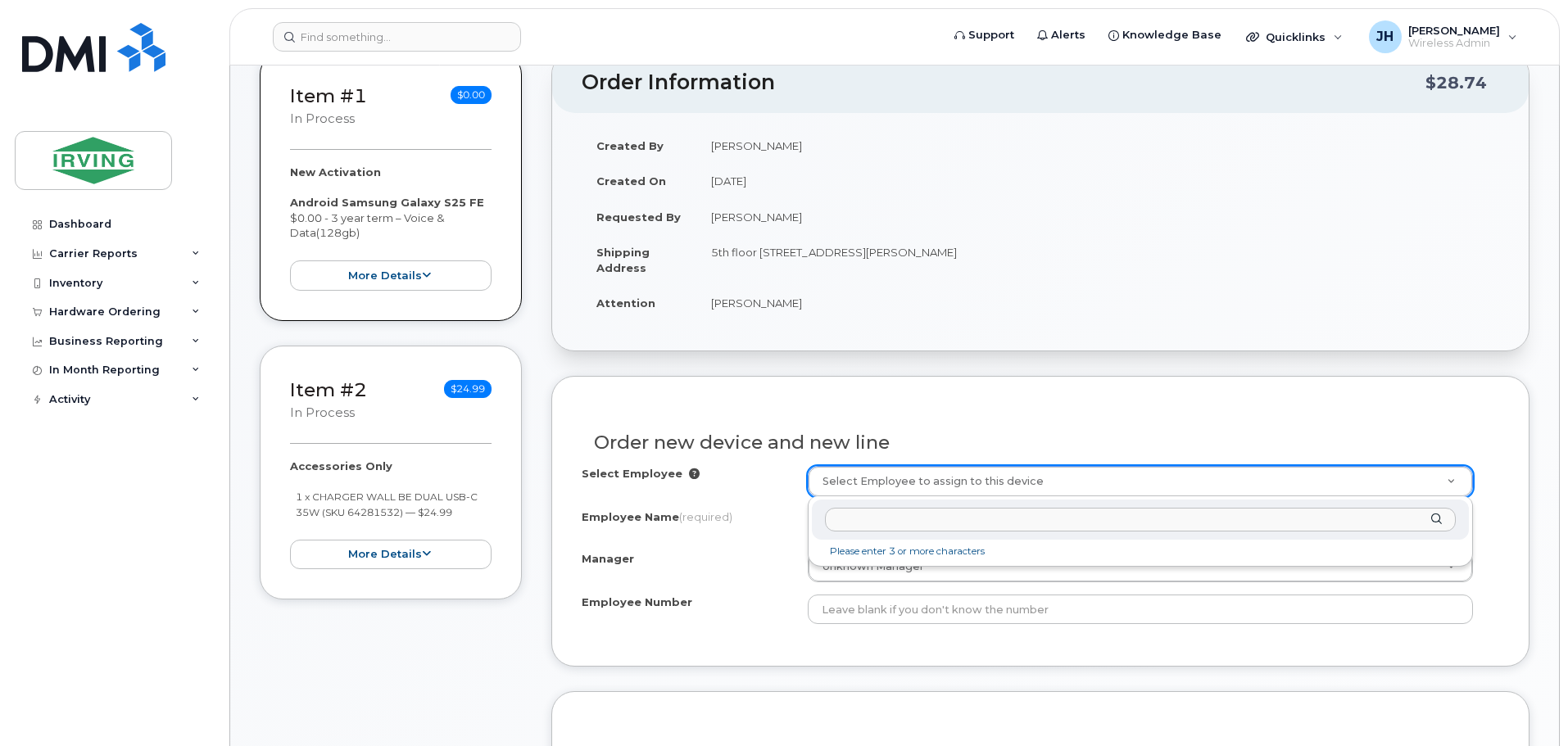
scroll to position [329, 0]
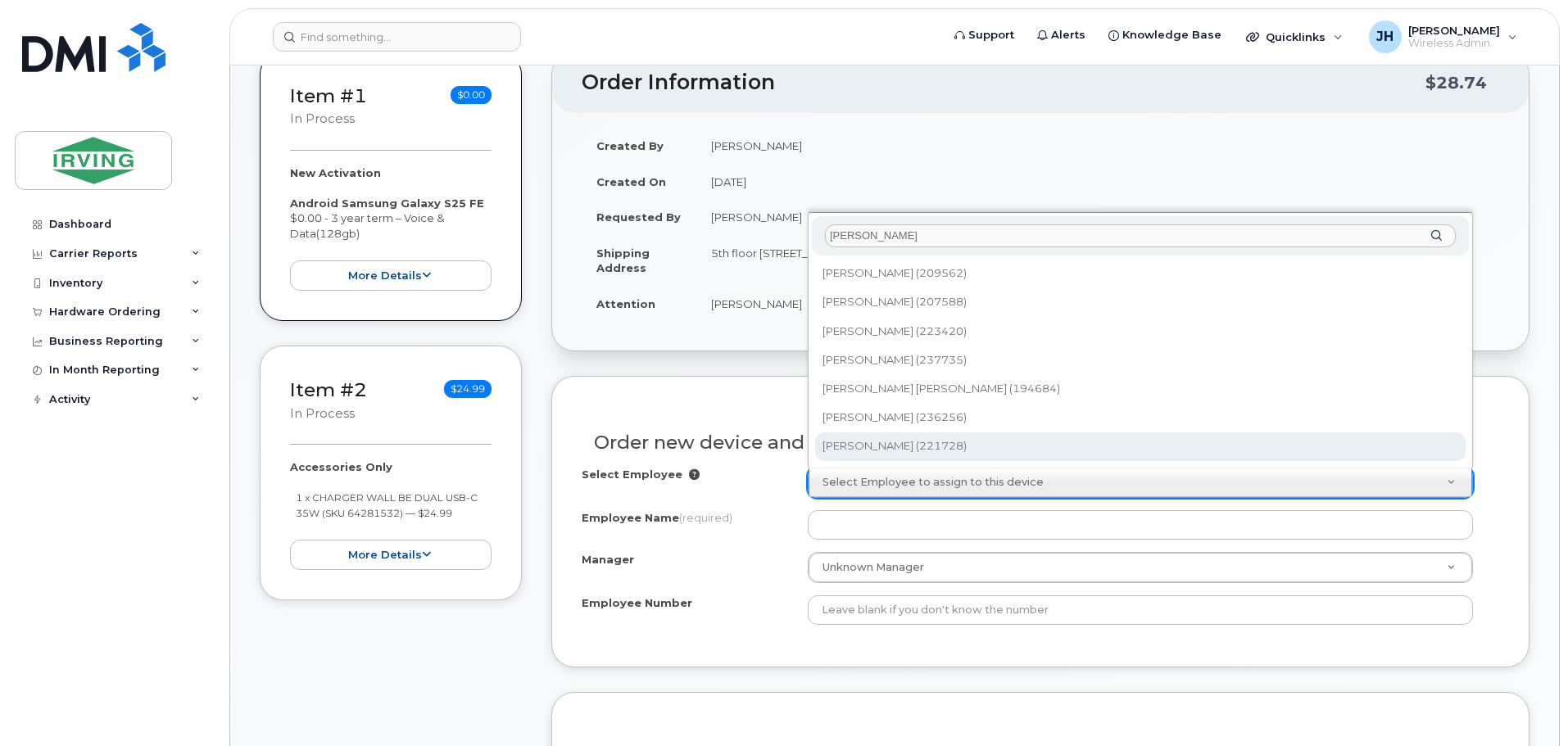
type input "[PERSON_NAME]"
type input "1716837"
type input "[PERSON_NAME]"
type input "221728"
type input "4311071220"
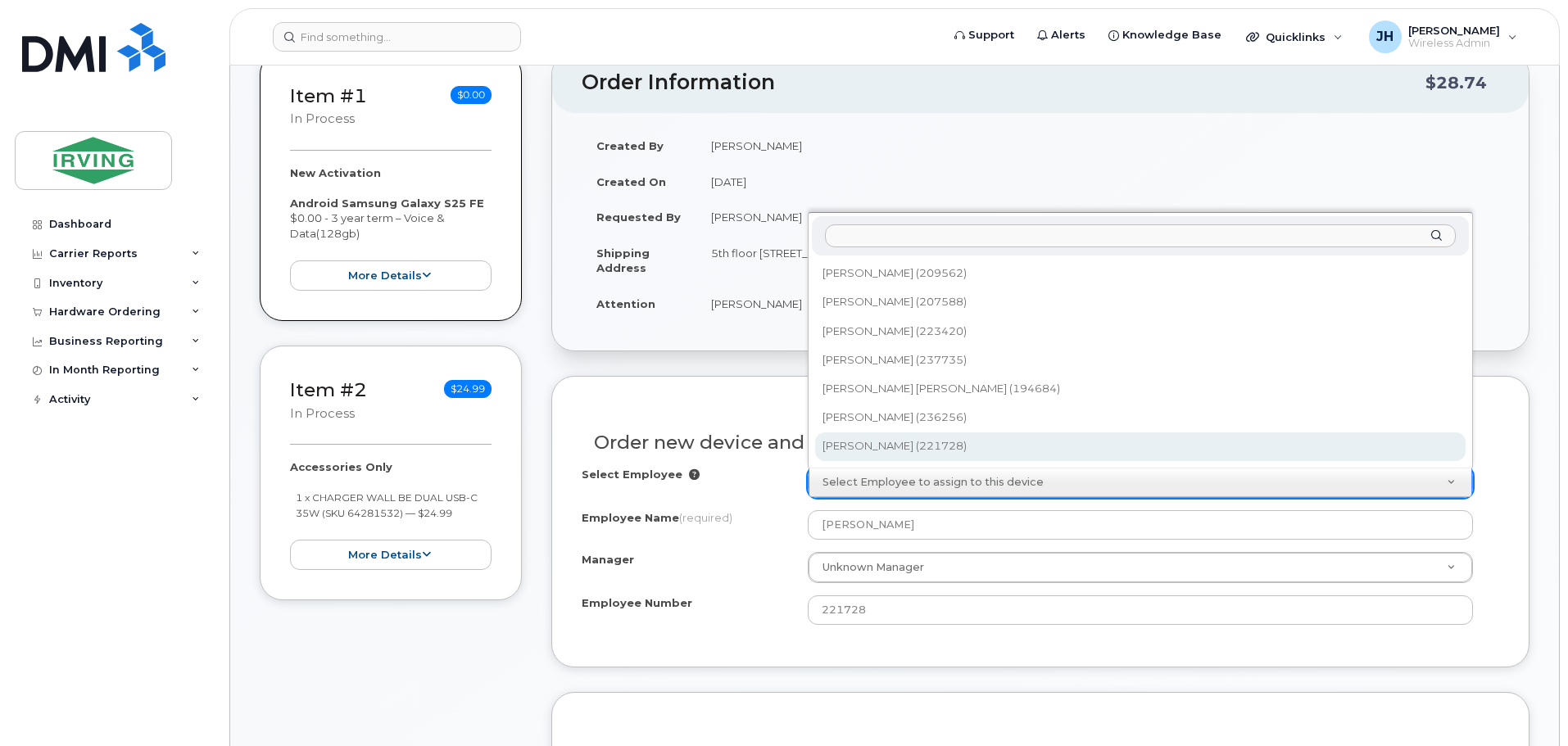
select select "1495733"
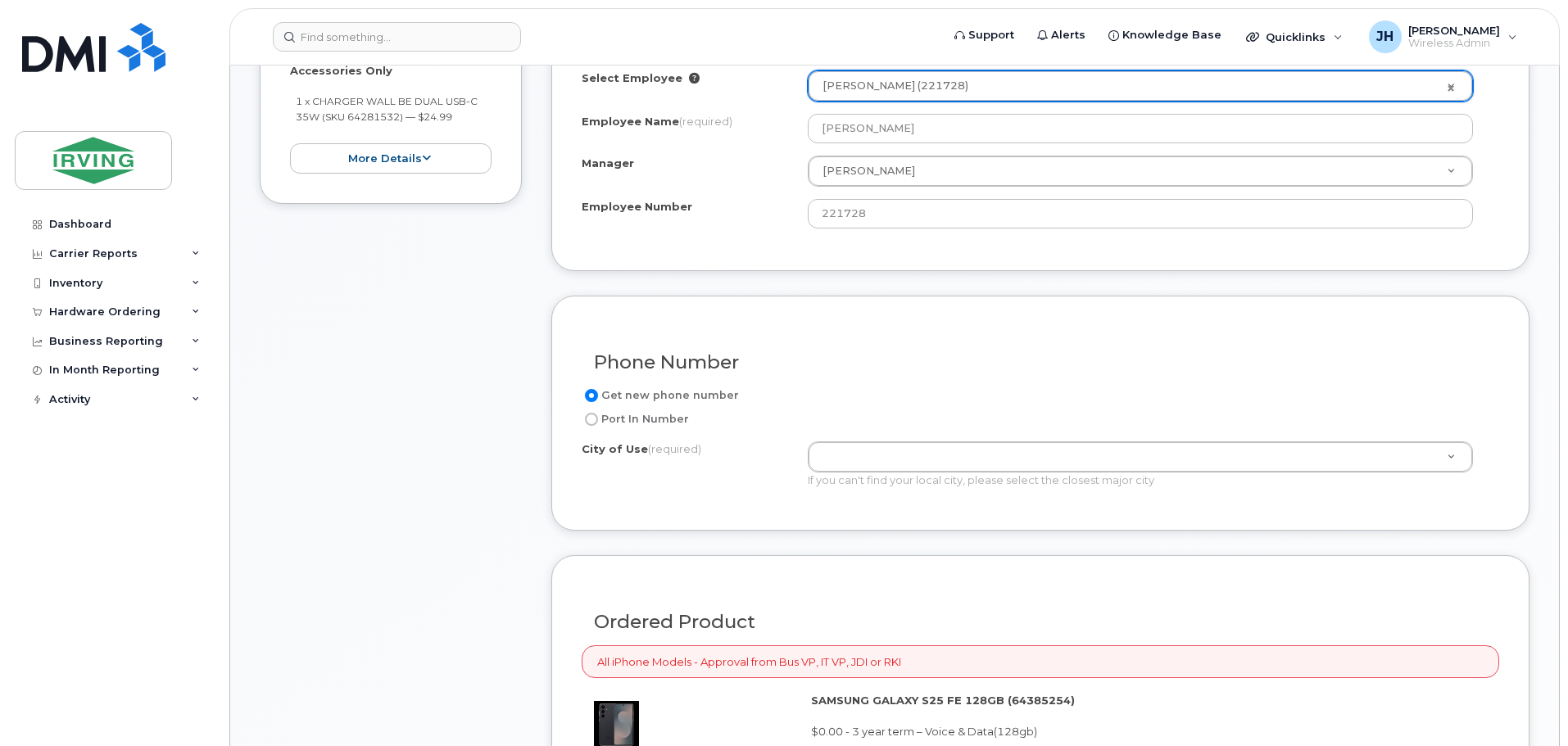
scroll to position [739, 0]
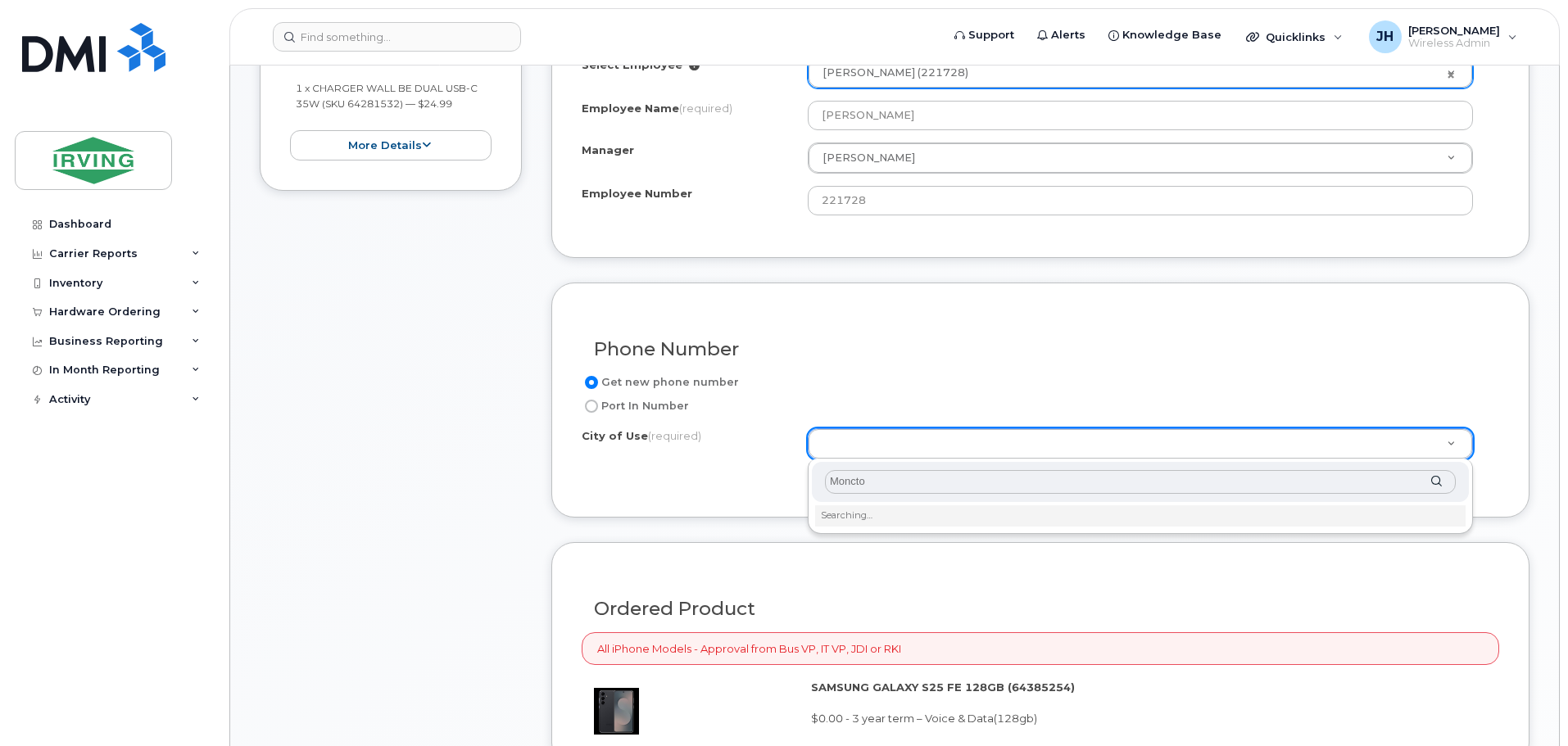
type input "Moncton"
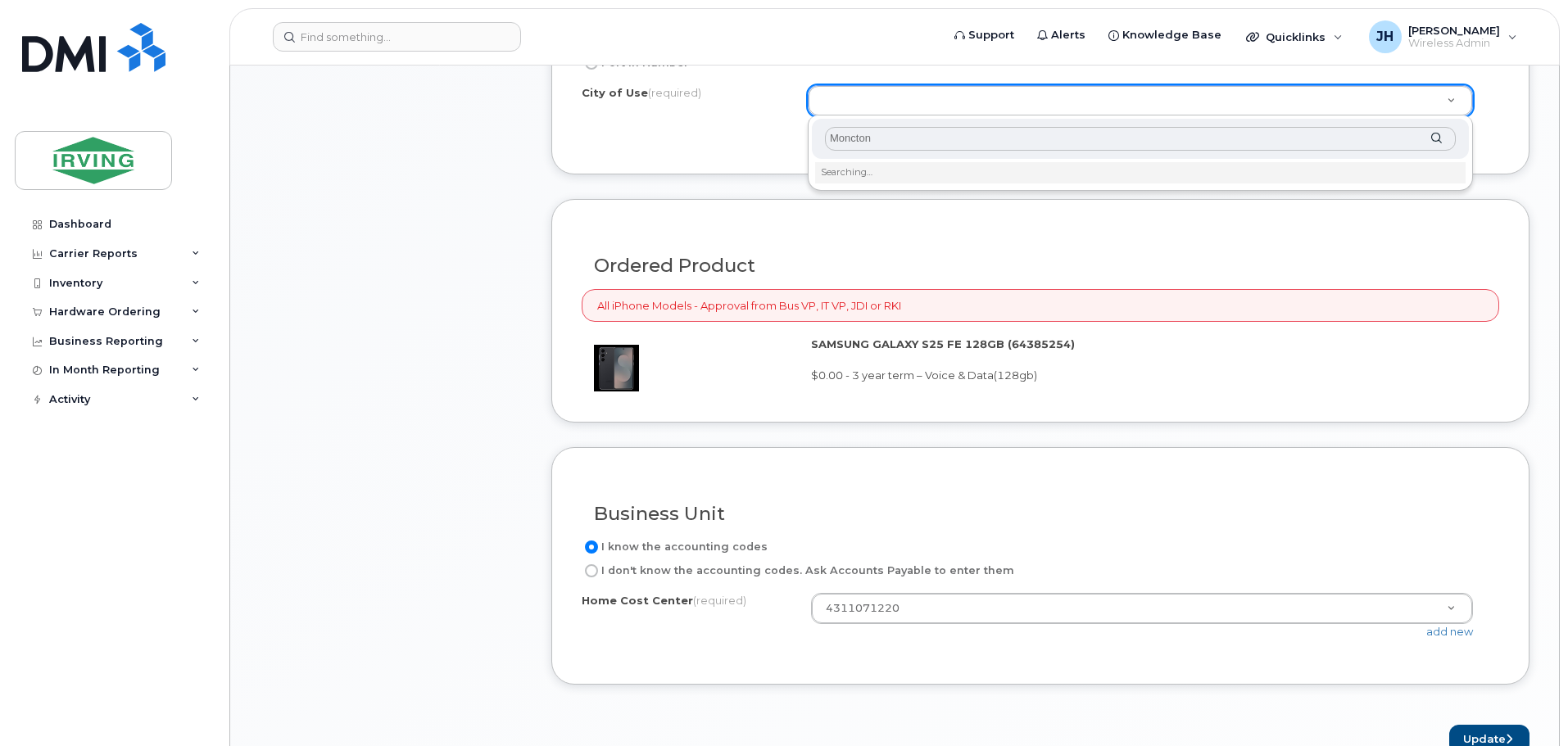
scroll to position [1123, 0]
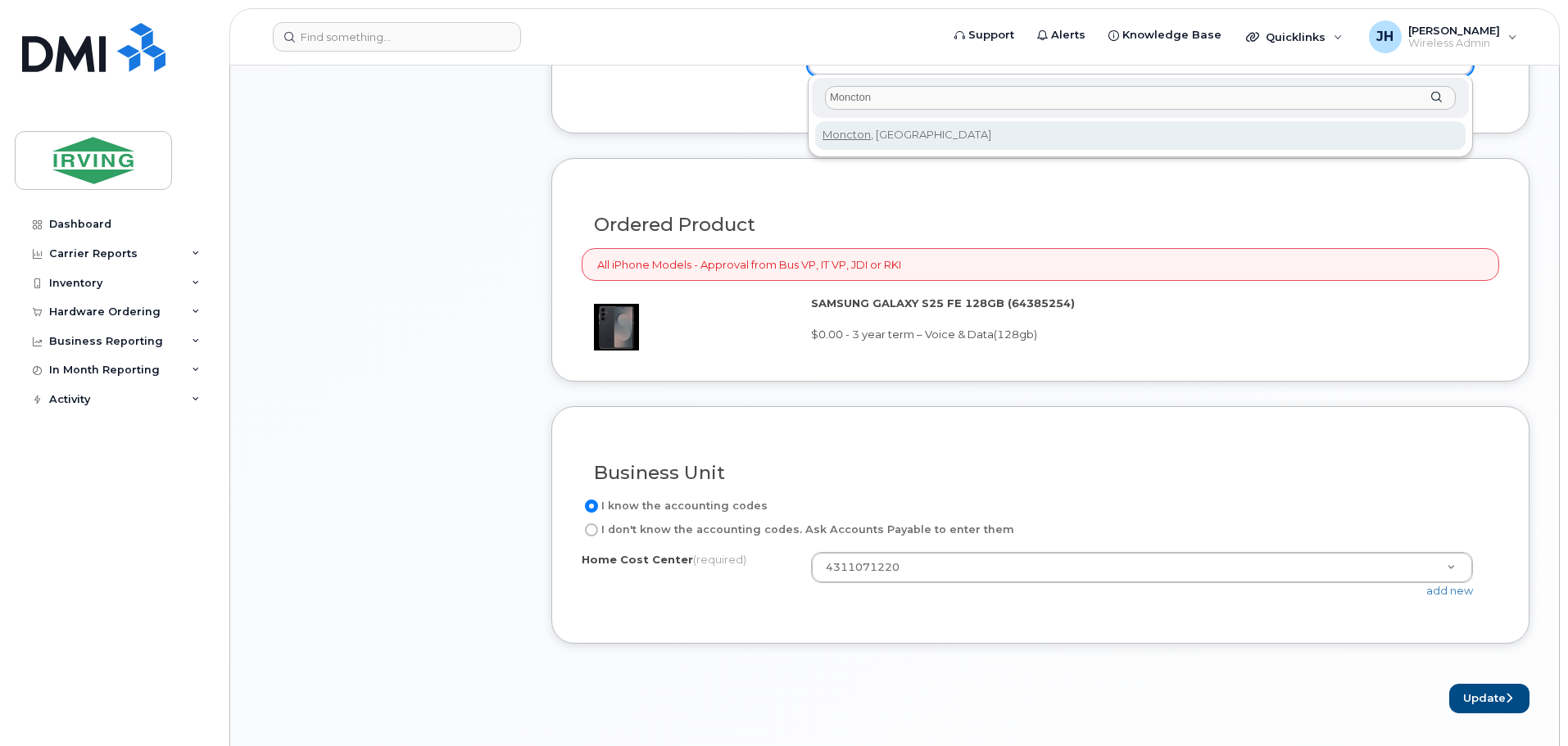
type input "Moncton"
type input "1817"
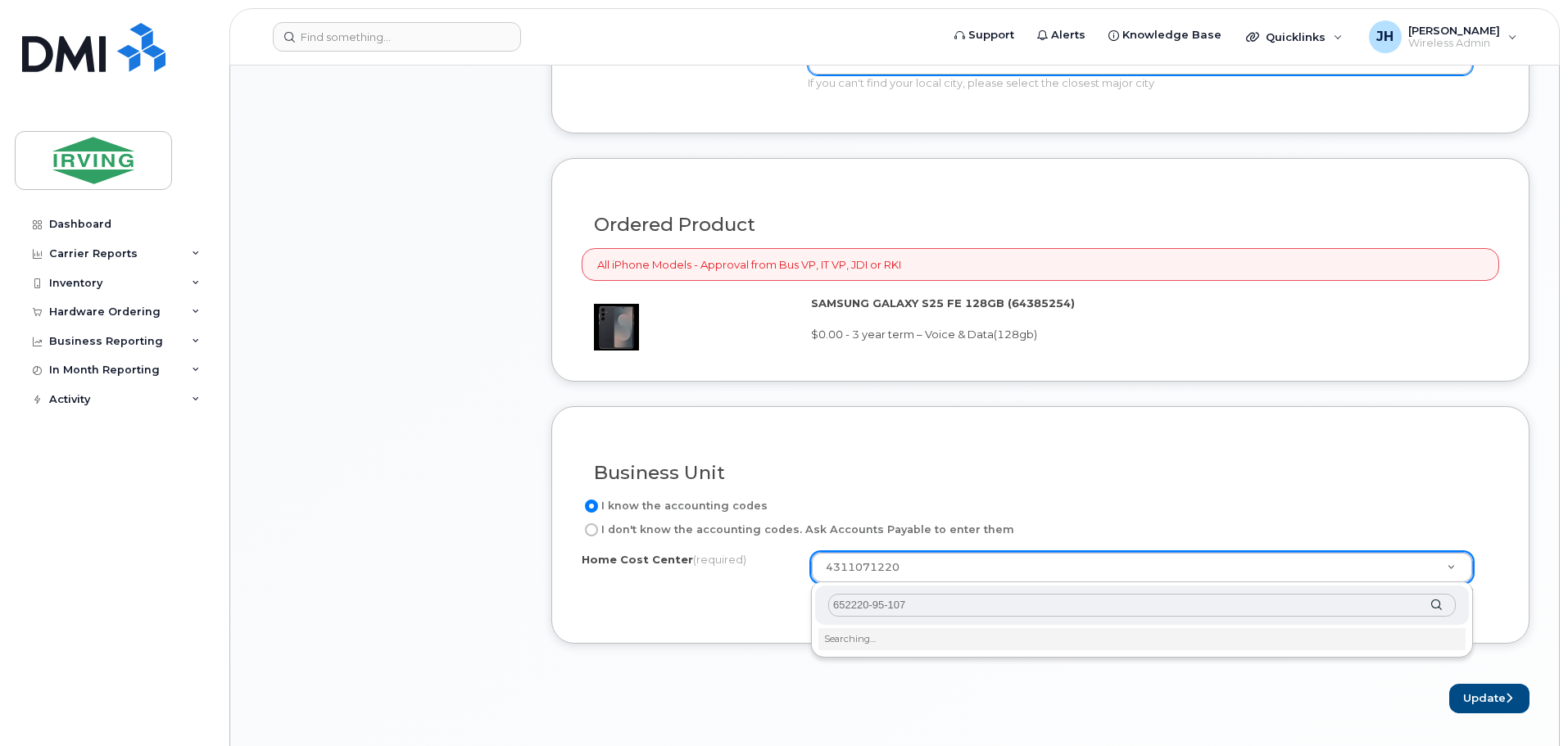
type input "652220-95-1071"
drag, startPoint x: 951, startPoint y: 607, endPoint x: 754, endPoint y: 606, distance: 197.0
click at [754, 606] on body "Support Alerts Knowledge Base Quicklinks Suspend / Cancel Device Change SIM Car…" at bounding box center [784, 230] width 1568 height 2706
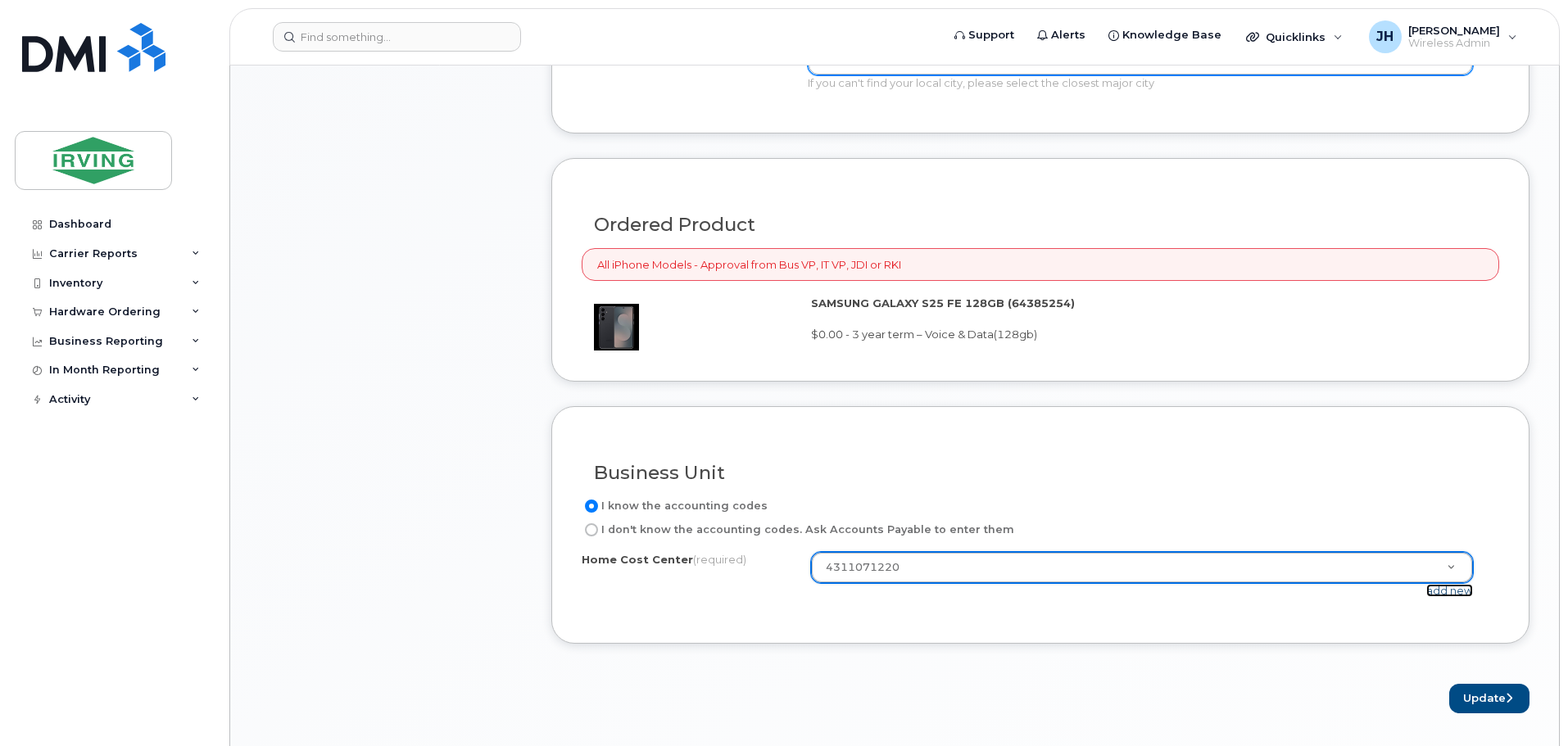
click at [1454, 591] on link "add new" at bounding box center [1449, 590] width 47 height 14
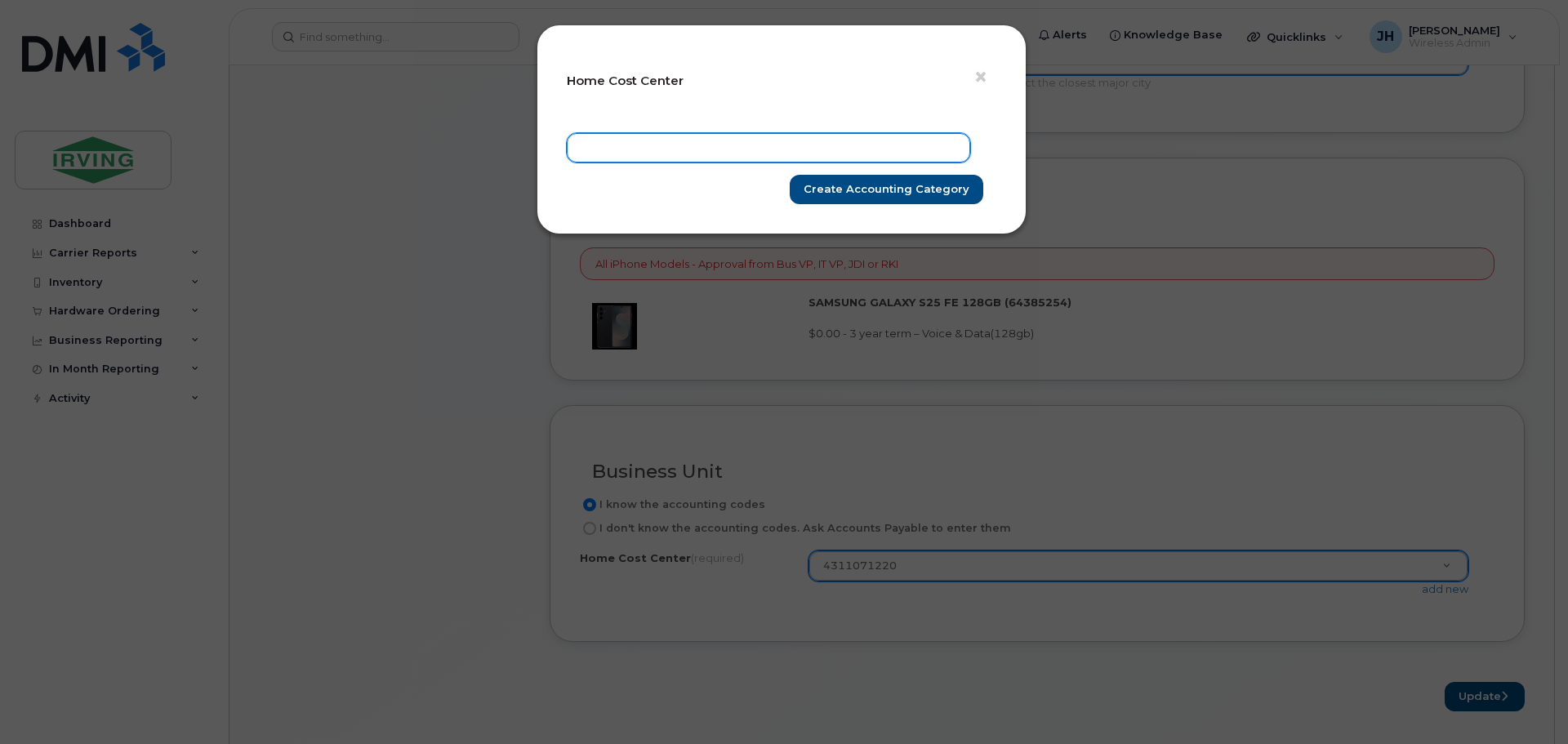
click at [625, 148] on input "text" at bounding box center [768, 147] width 403 height 30
type input "652220-95-1071-999-999-999"
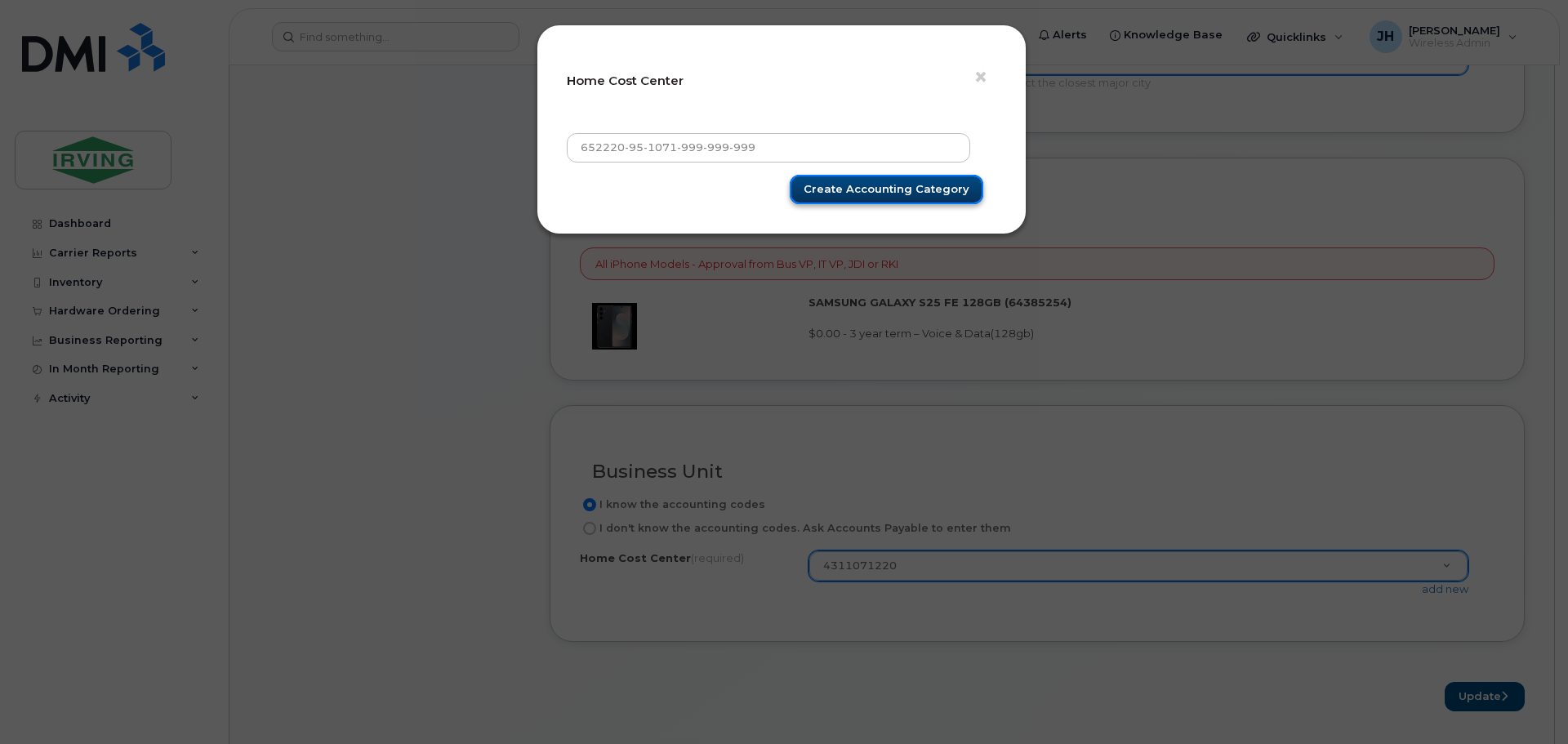
click at [897, 191] on input "Create Accounting category" at bounding box center [886, 190] width 193 height 31
type input "Saving"
type input "652220-95-1071-999-999-999"
type input "Create Accounting category"
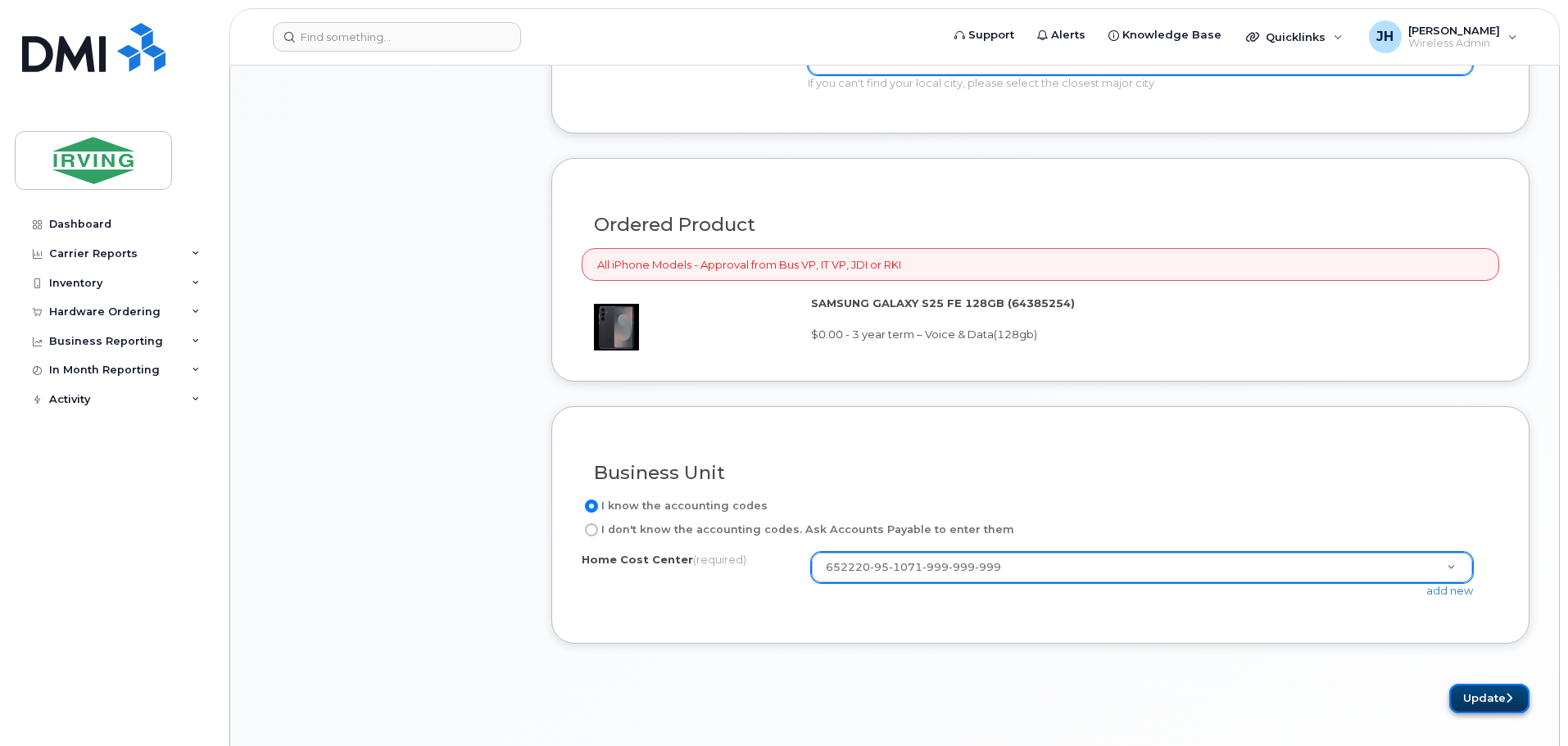
click at [1481, 702] on button "Update" at bounding box center [1489, 699] width 80 height 31
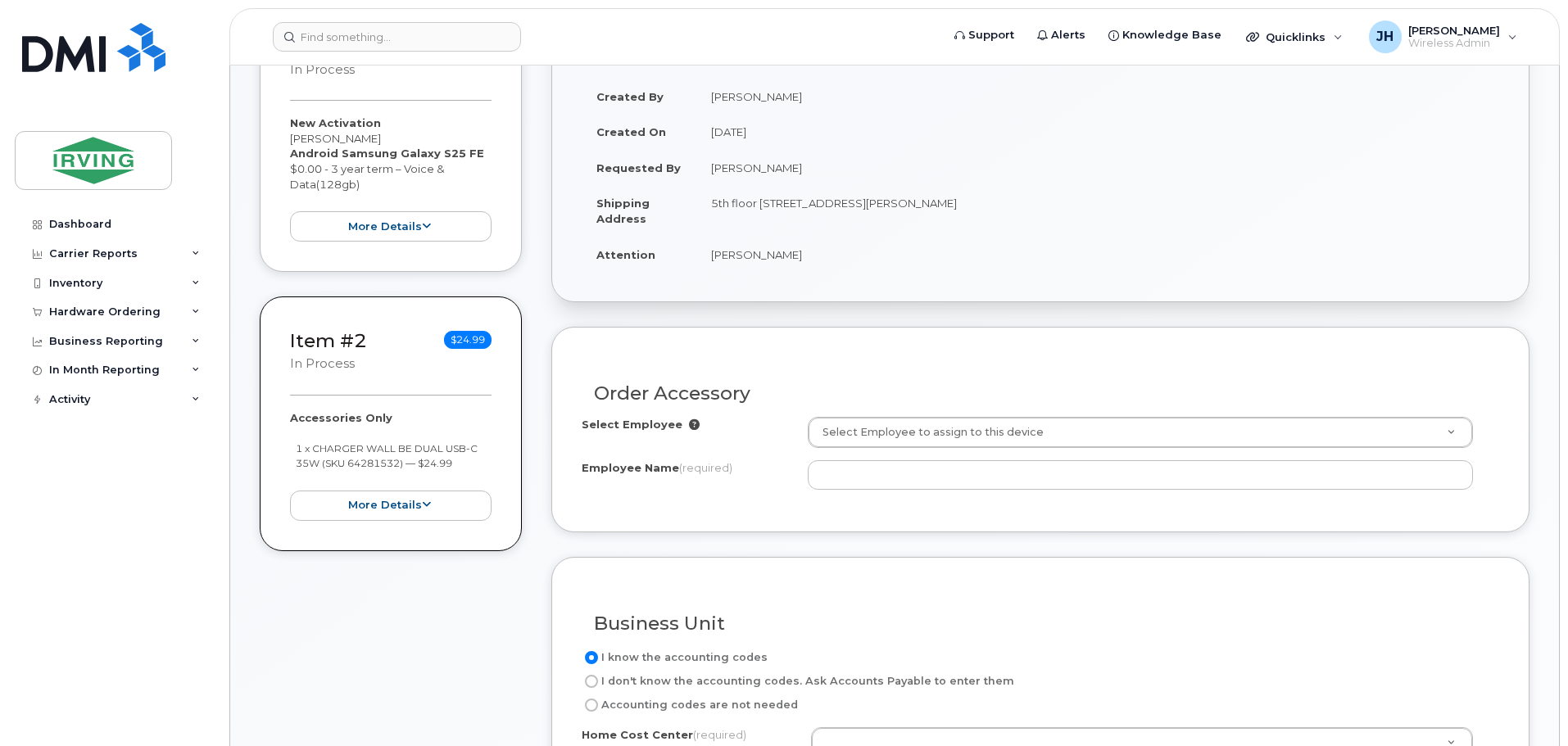
scroll to position [491, 0]
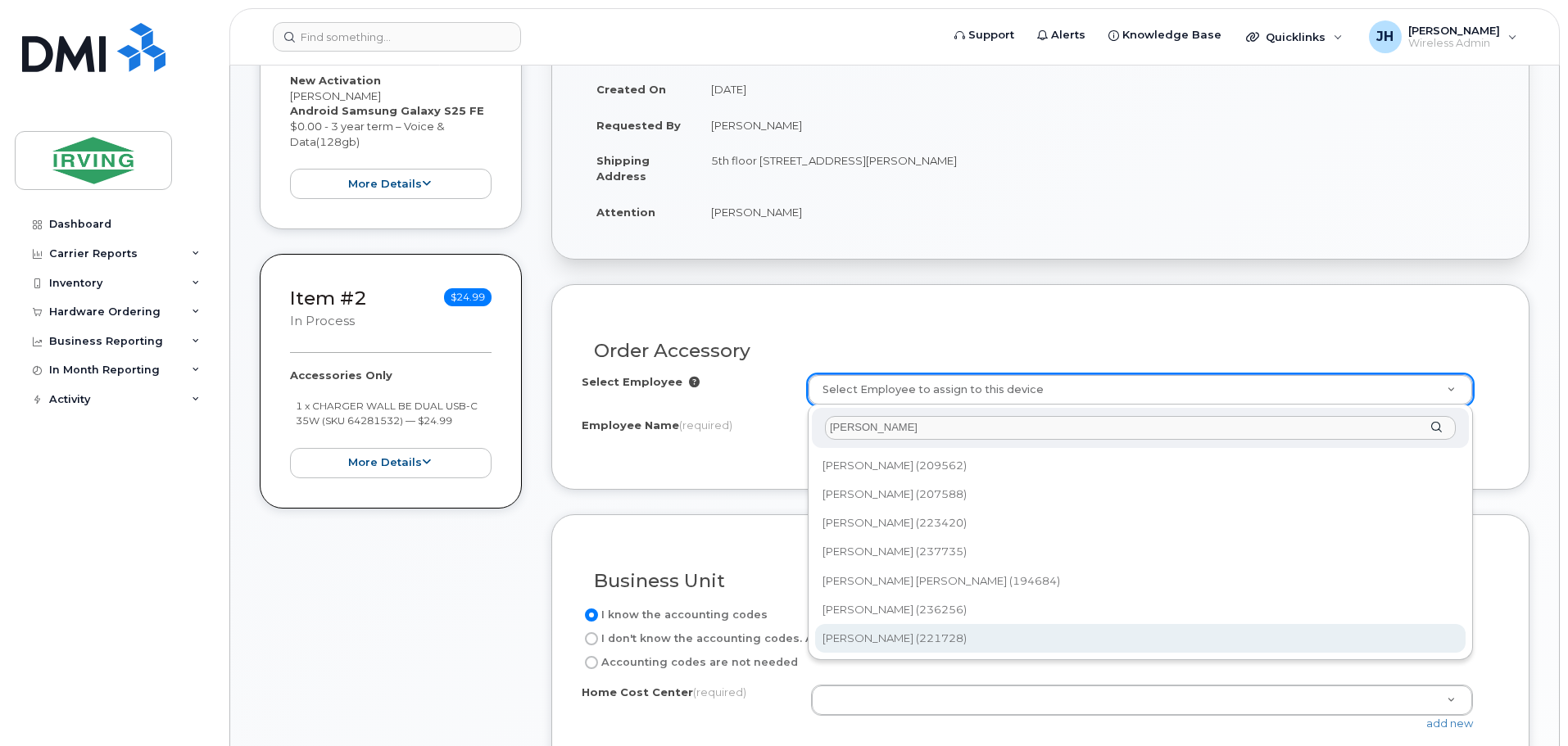
type input "puneet"
type input "1716837"
type input "[PERSON_NAME]"
type input "4311071220"
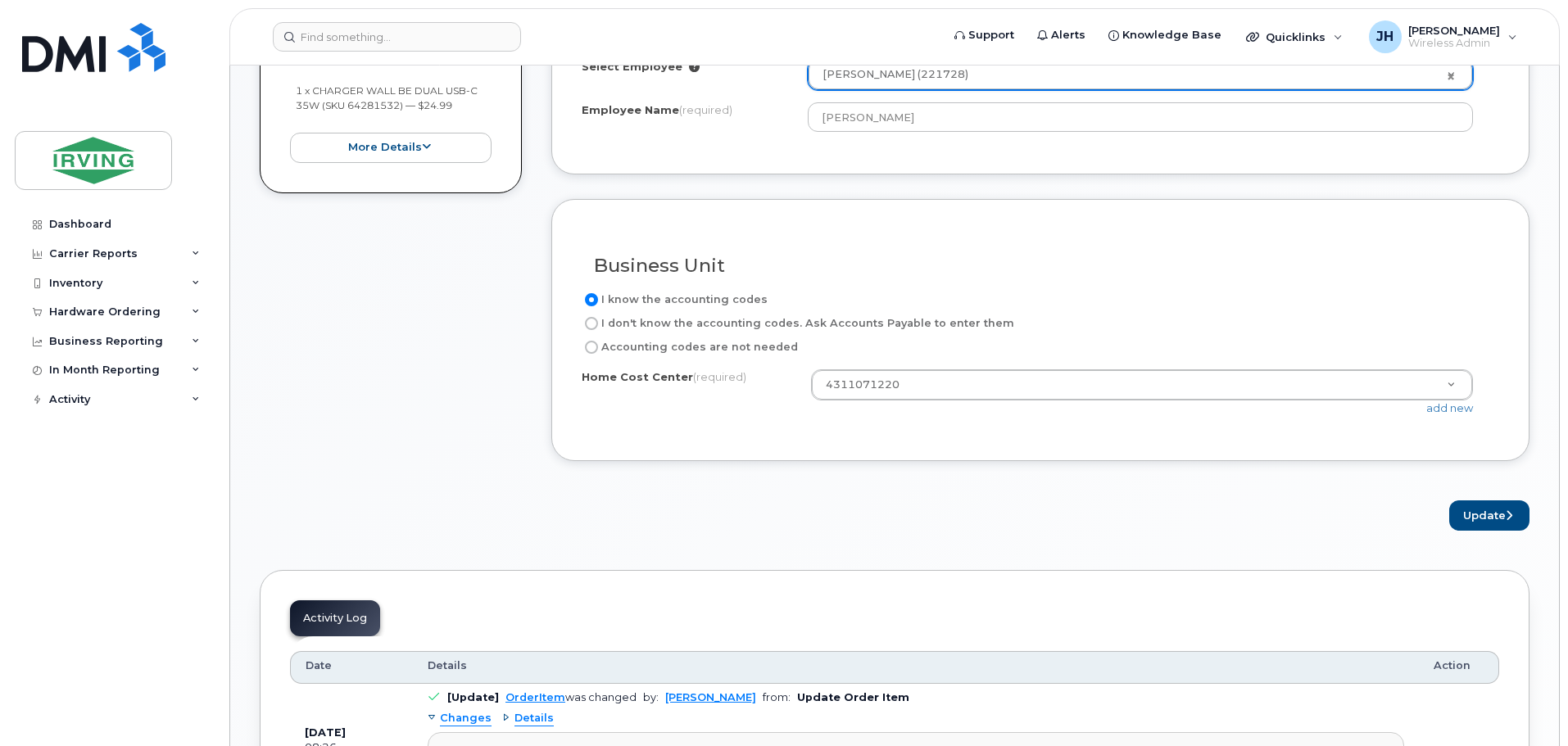
scroll to position [819, 0]
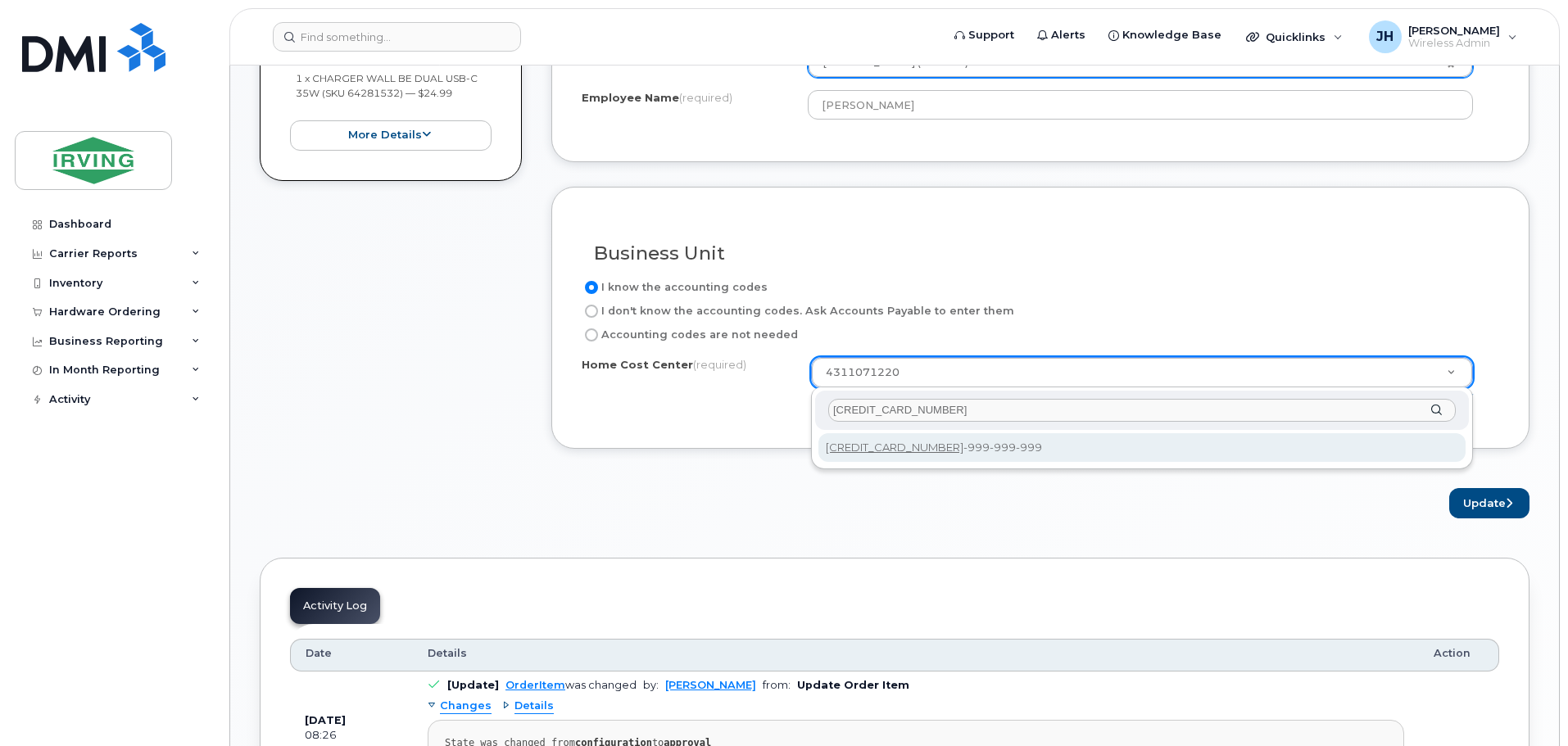
type input "652220-95-1071"
type input "652220-95-1071-999-999-999"
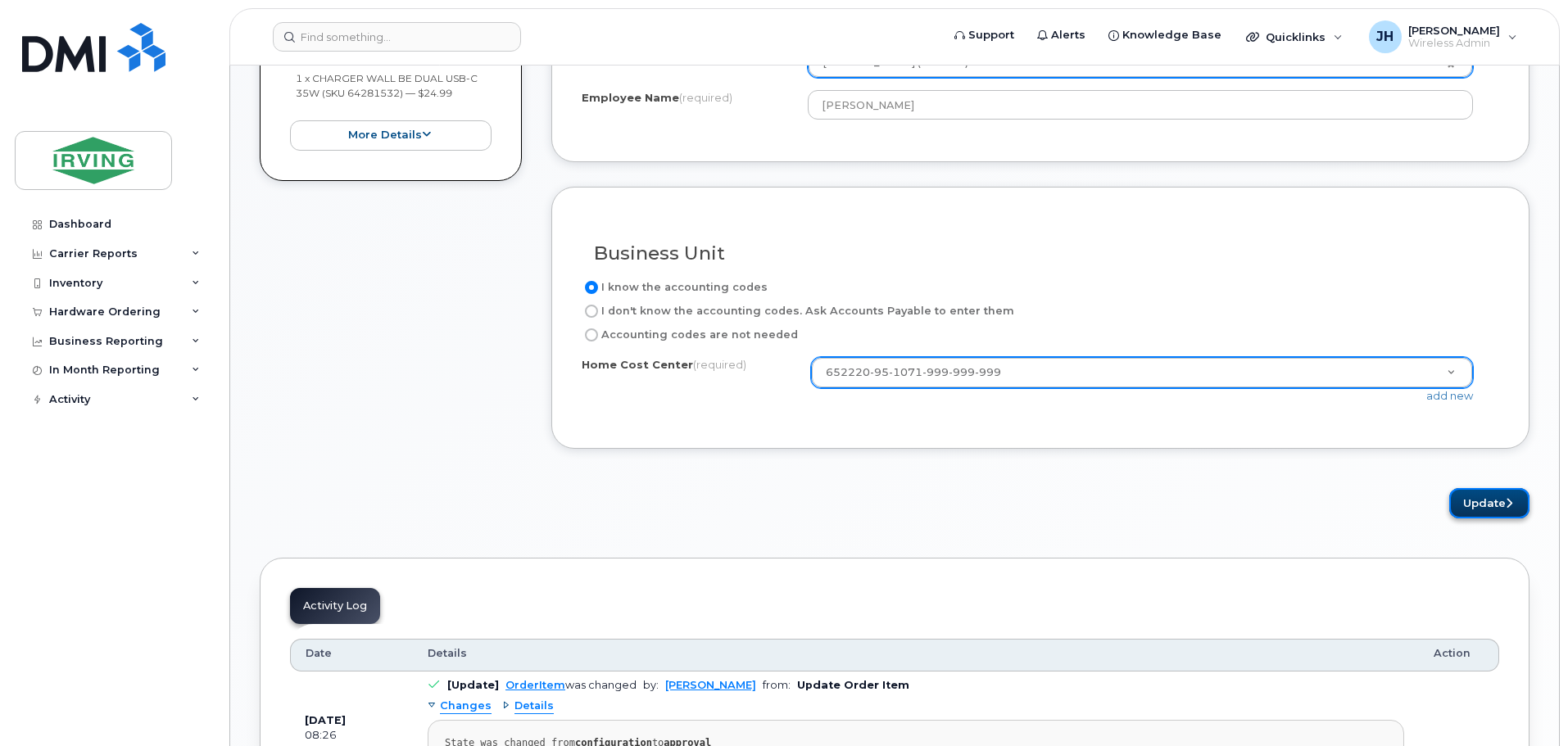
click at [1483, 500] on button "Update" at bounding box center [1489, 504] width 80 height 31
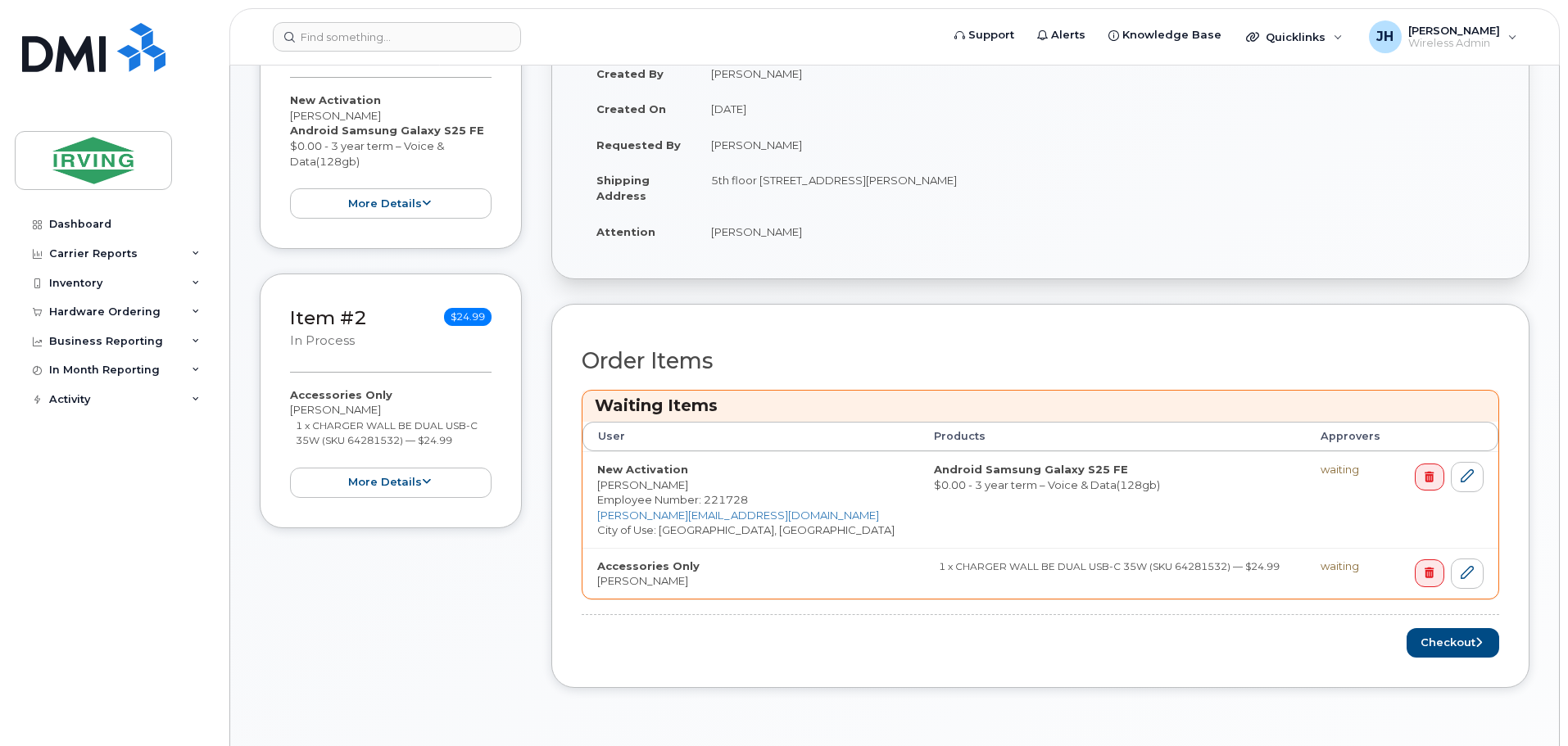
scroll to position [573, 0]
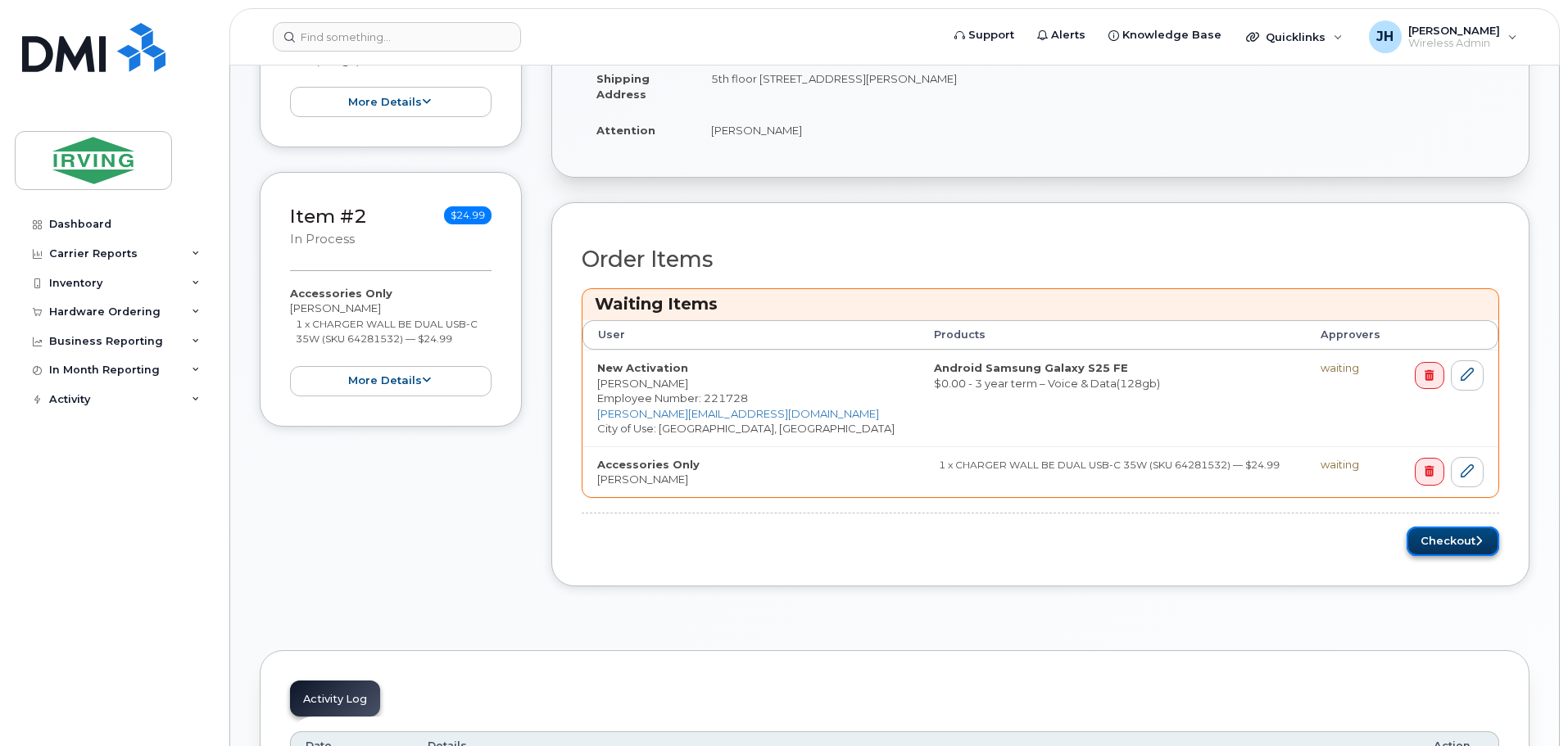
click at [1452, 536] on button "Checkout" at bounding box center [1452, 541] width 93 height 31
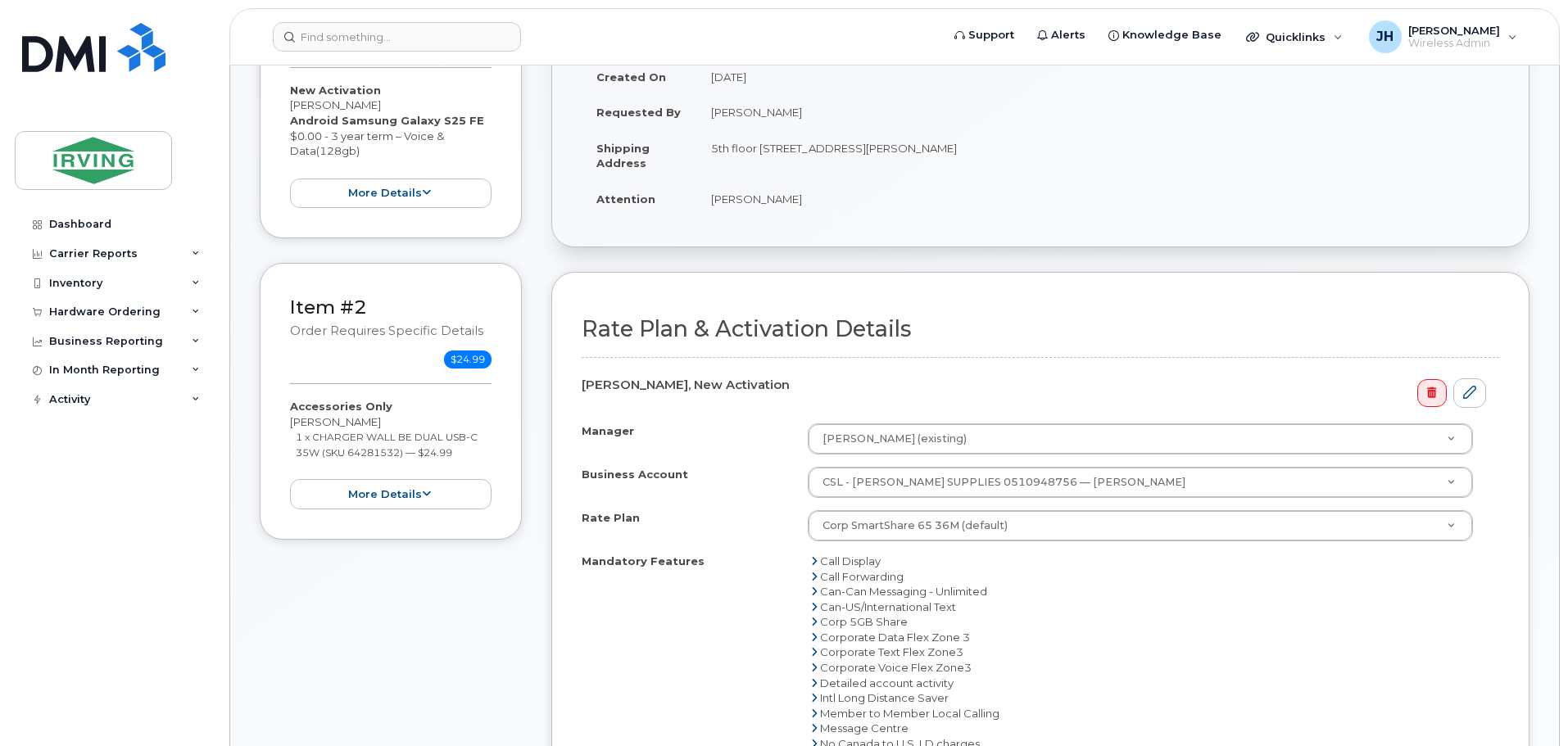
scroll to position [573, 0]
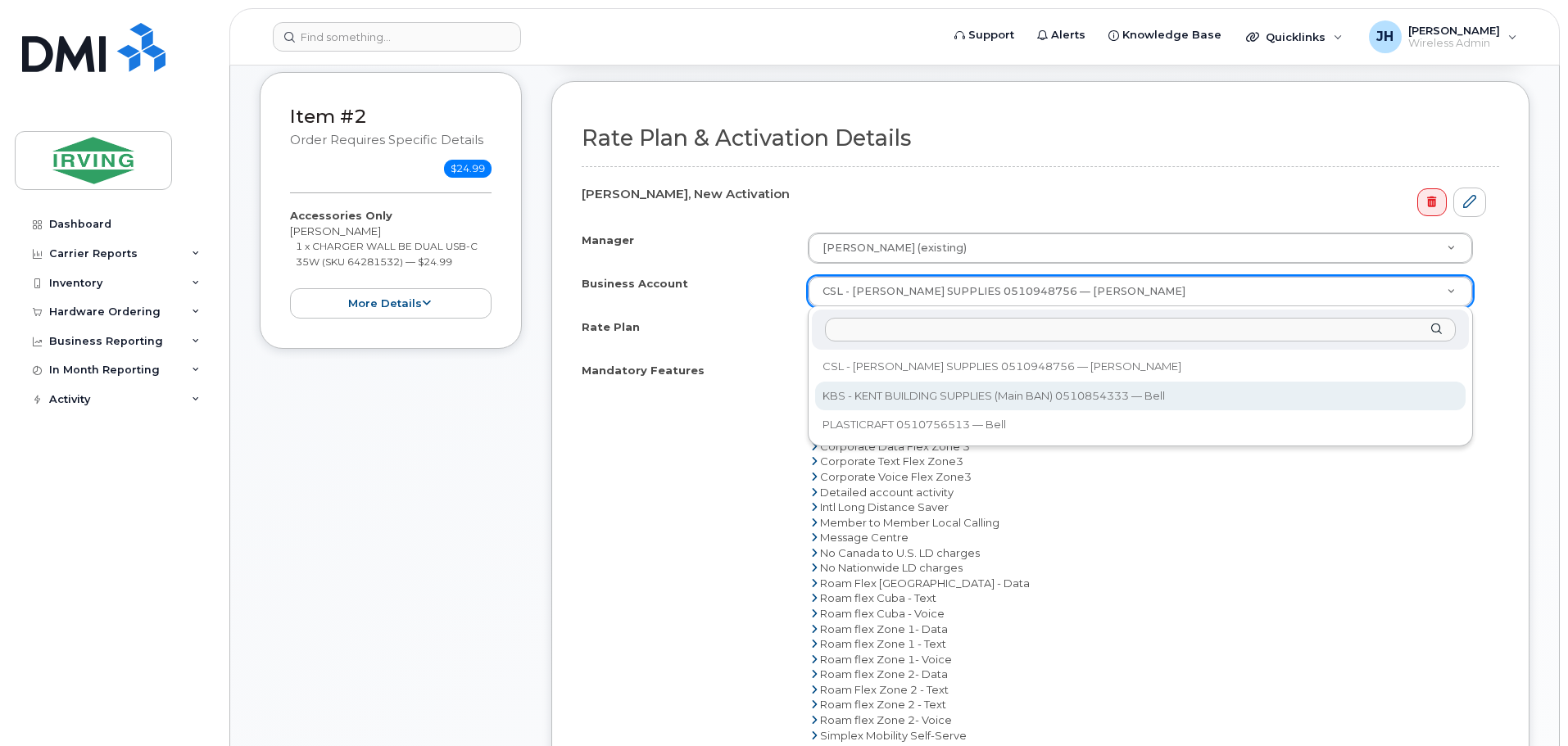
select select "11314"
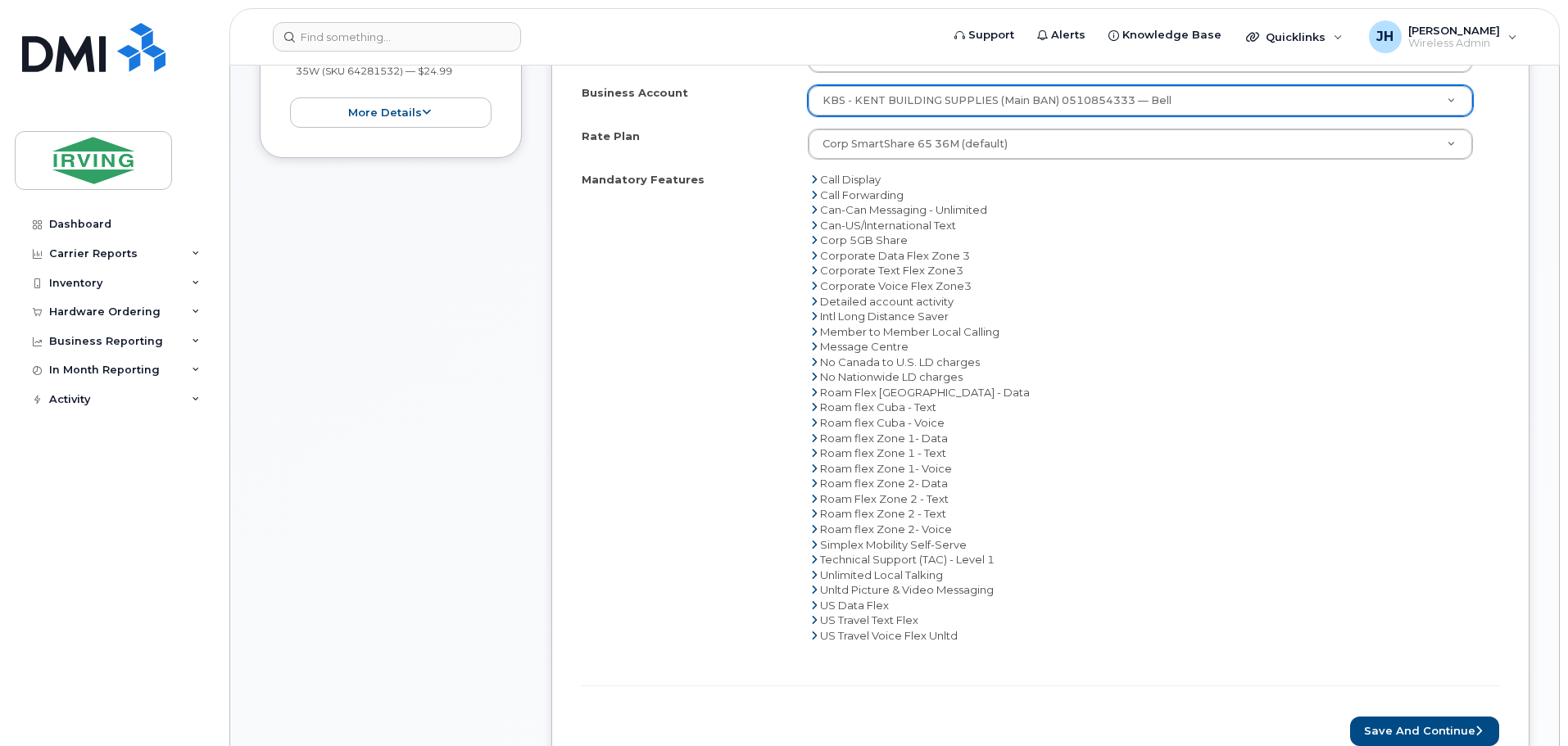
scroll to position [901, 0]
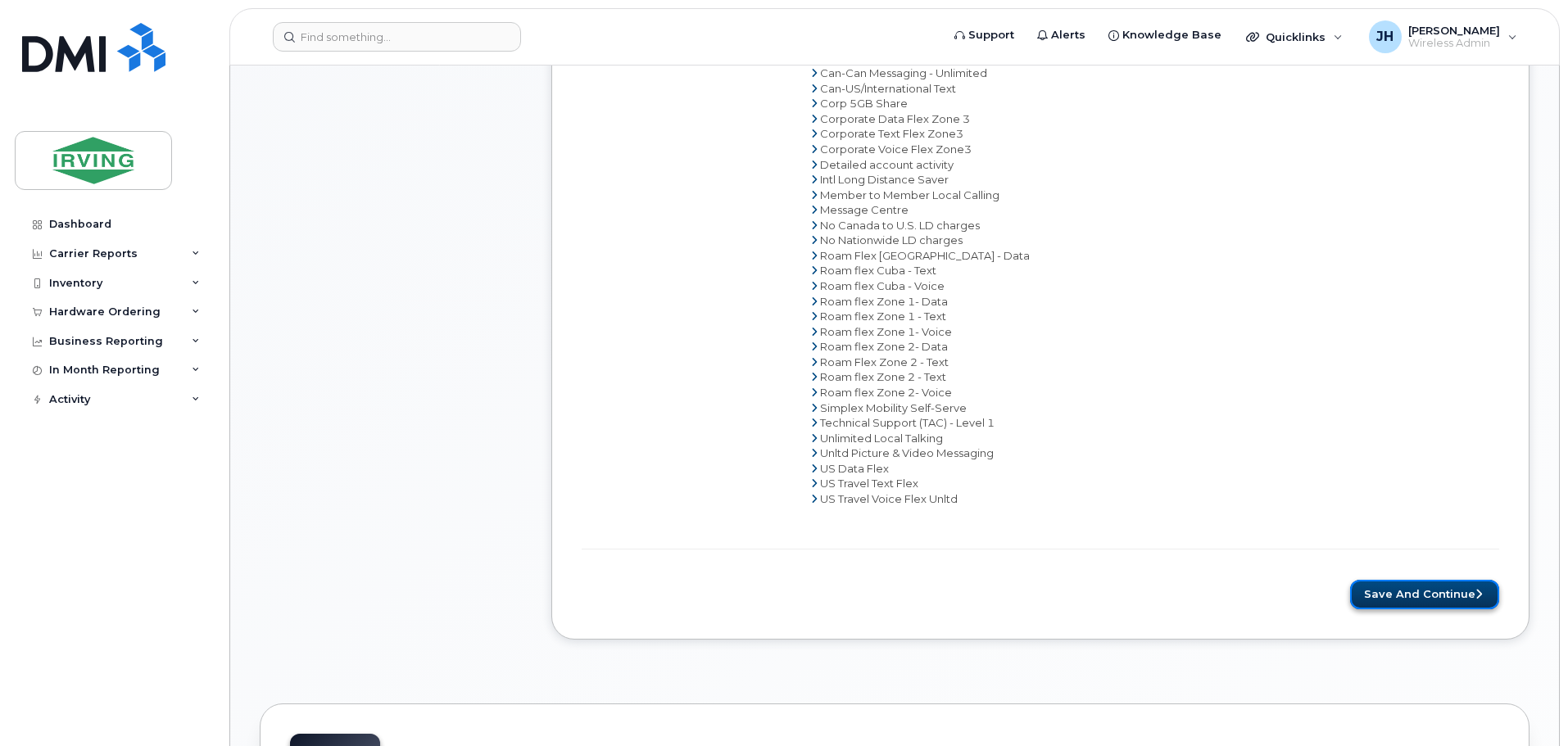
click at [1397, 595] on button "Save and Continue" at bounding box center [1424, 595] width 149 height 31
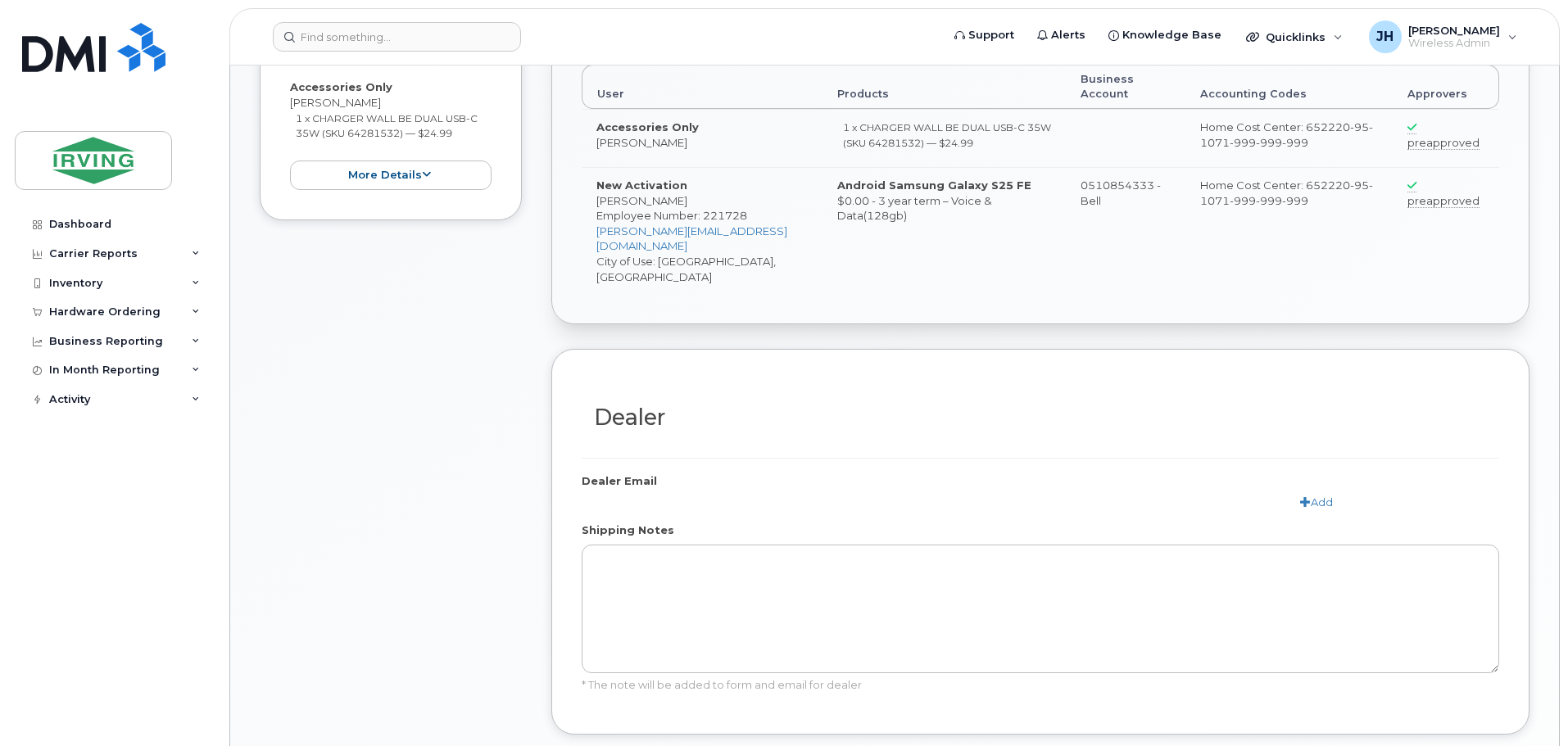
radio input "true"
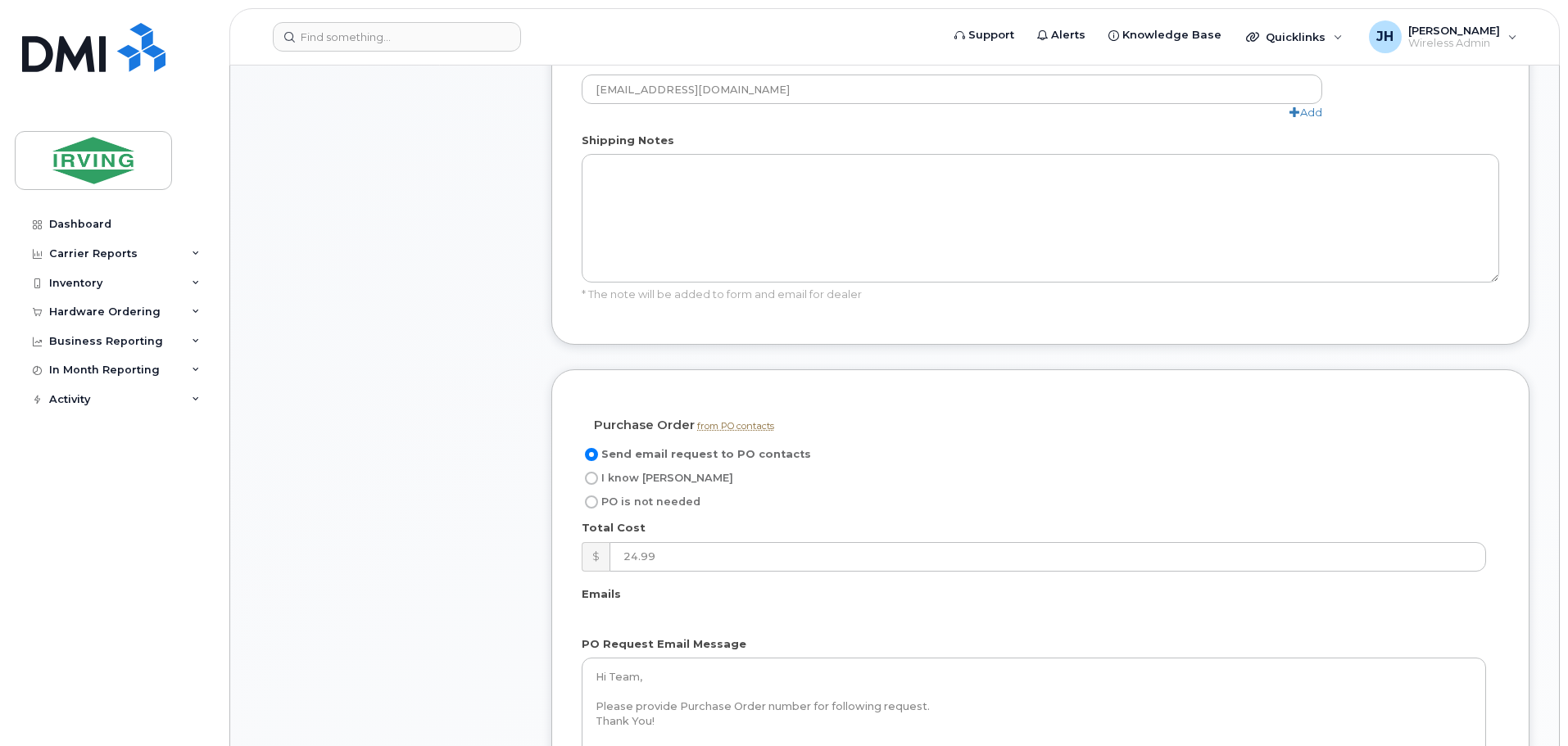
scroll to position [1149, 0]
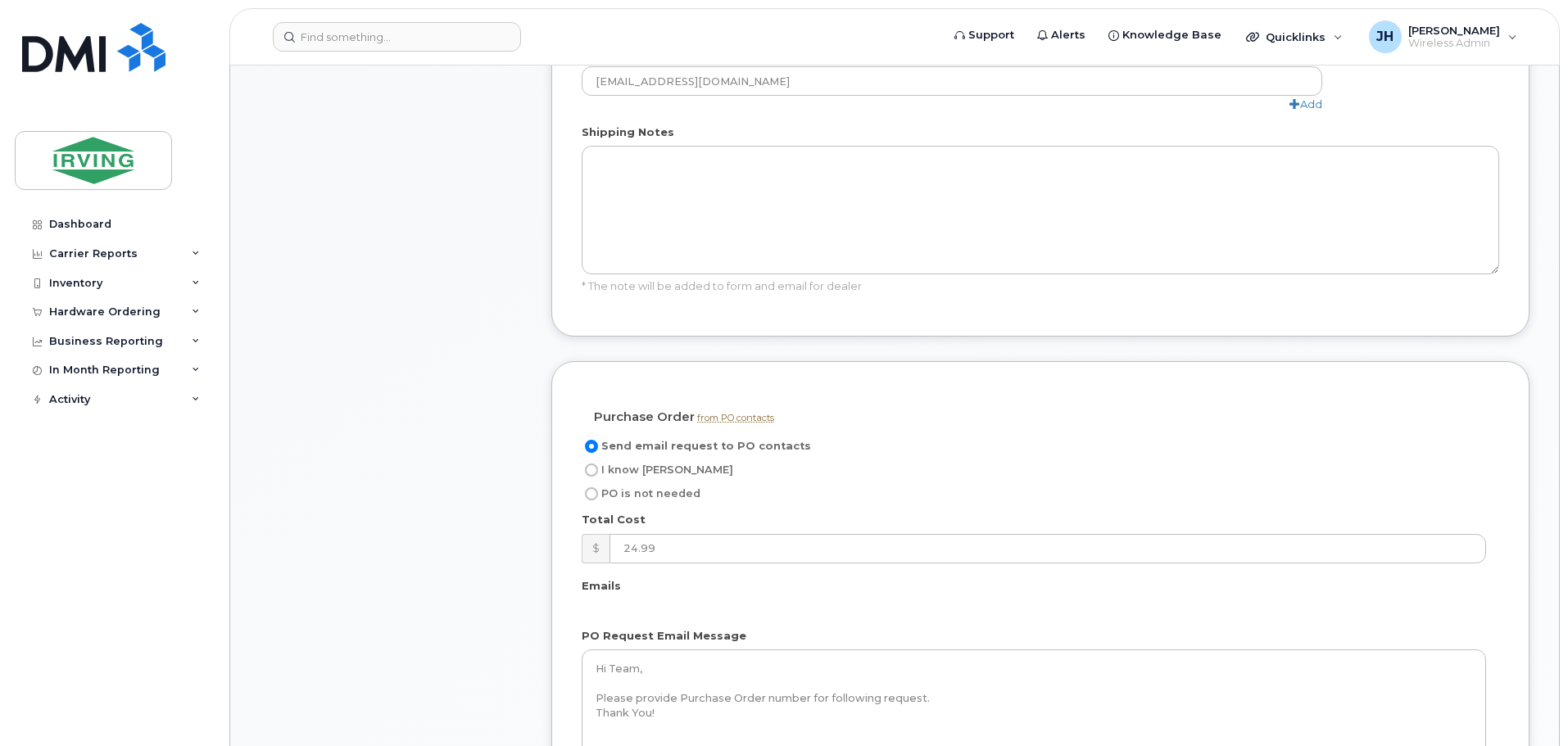
click at [593, 463] on input "I know [PERSON_NAME]" at bounding box center [591, 469] width 14 height 14
radio input "true"
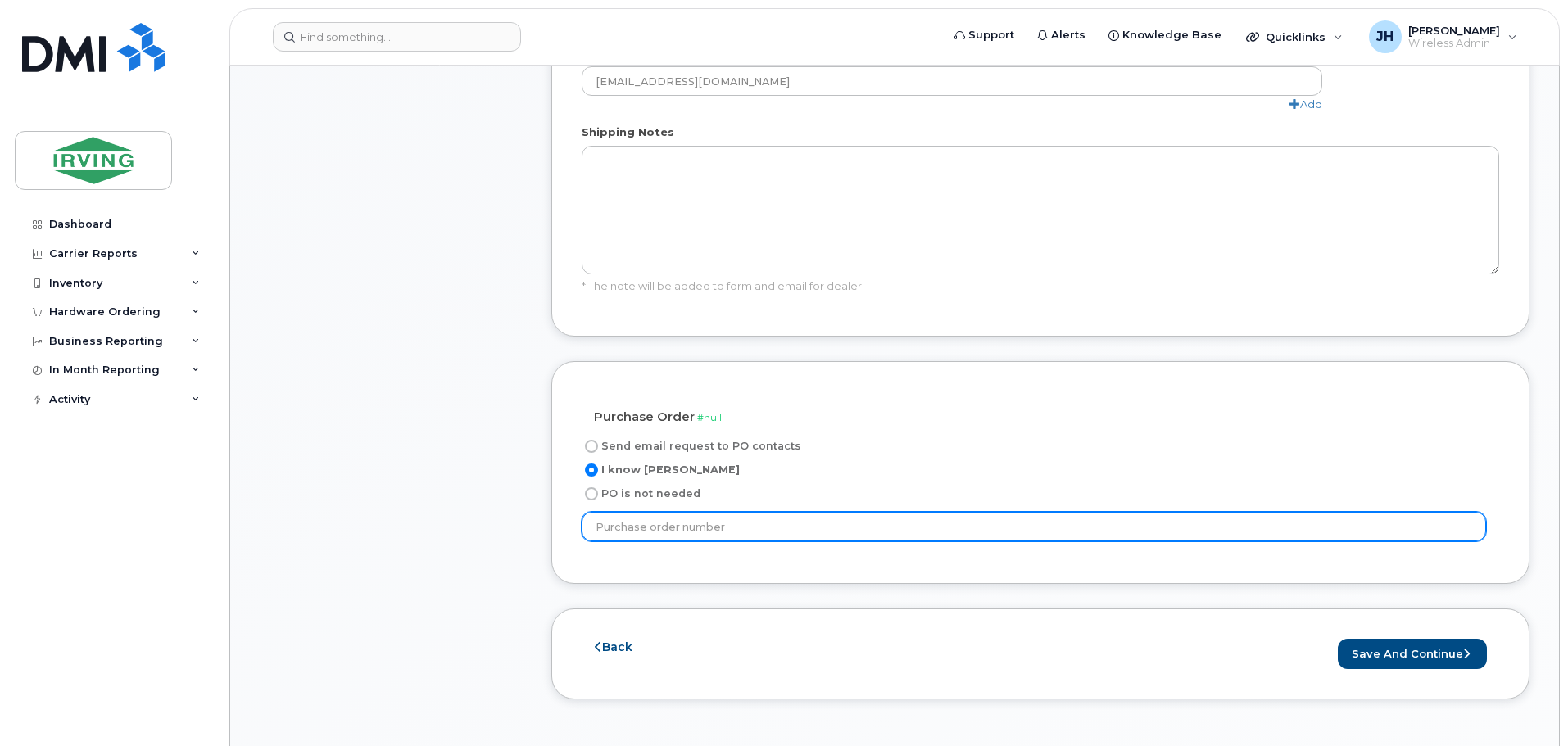
click at [606, 514] on input "text" at bounding box center [1033, 526] width 904 height 30
type input "101660751"
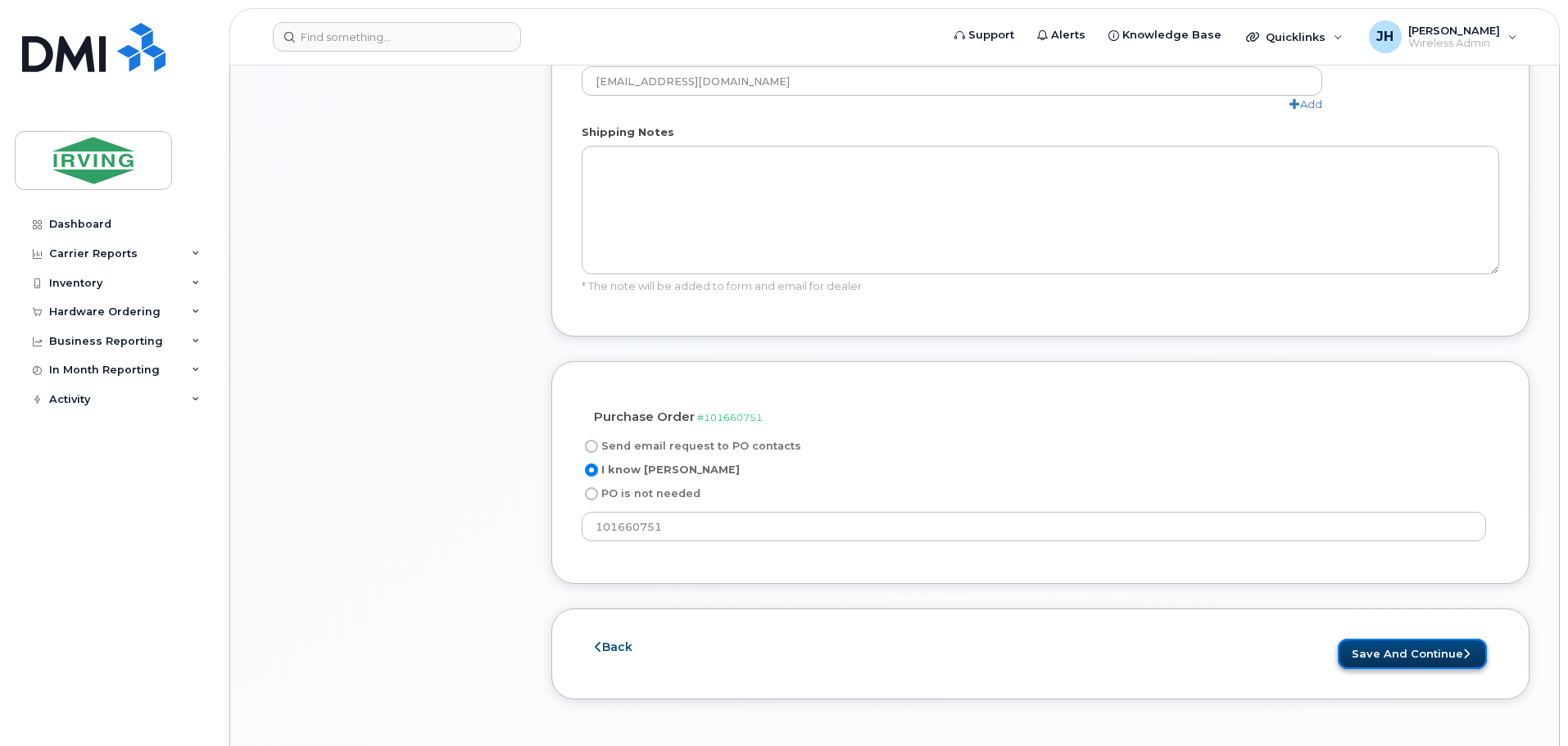
click at [1415, 639] on button "Save and Continue" at bounding box center [1411, 654] width 149 height 31
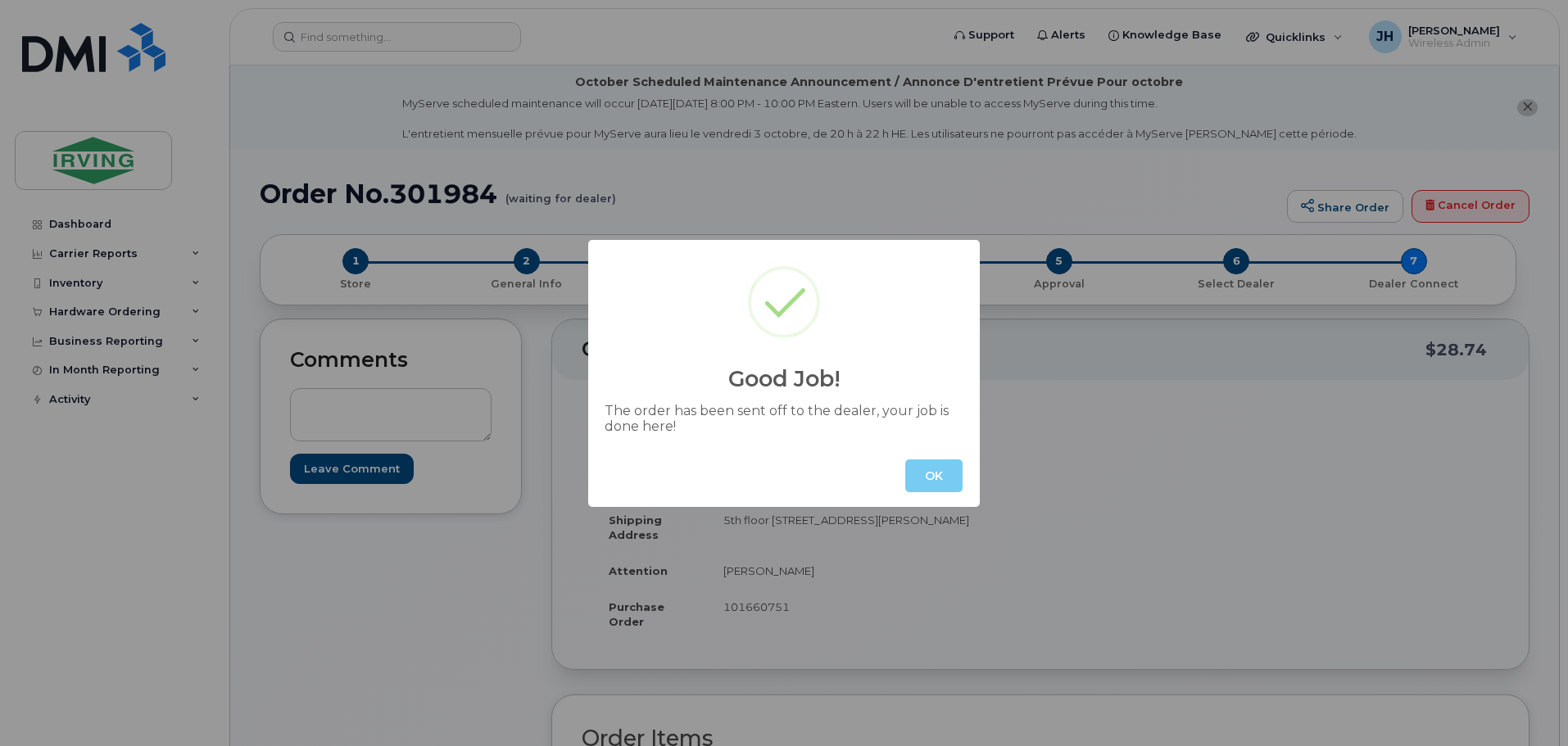
click at [922, 478] on button "OK" at bounding box center [934, 476] width 58 height 32
